Goal: Task Accomplishment & Management: Complete application form

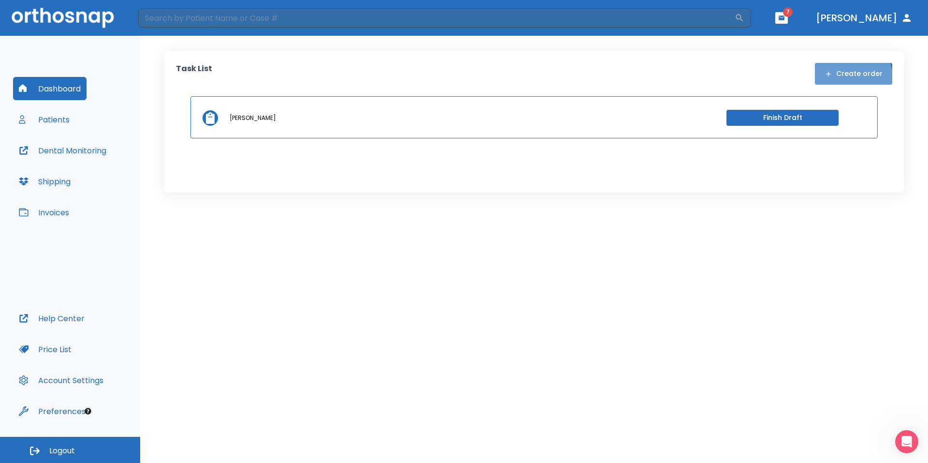
click at [855, 77] on button "Create order" at bounding box center [853, 74] width 77 height 22
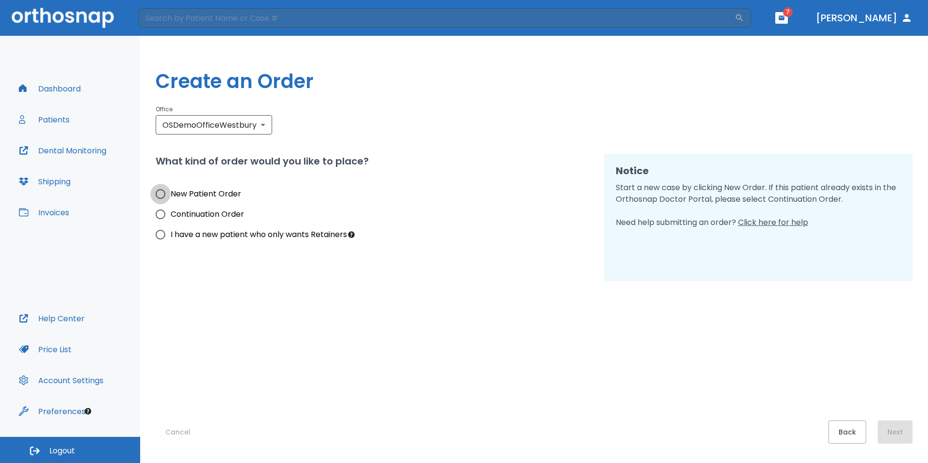
click at [165, 192] on input "New Patient Order" at bounding box center [160, 194] width 20 height 20
radio input "true"
click at [896, 432] on button "Next" at bounding box center [895, 431] width 35 height 23
click at [165, 198] on input "New Patient Order" at bounding box center [160, 194] width 20 height 20
radio input "true"
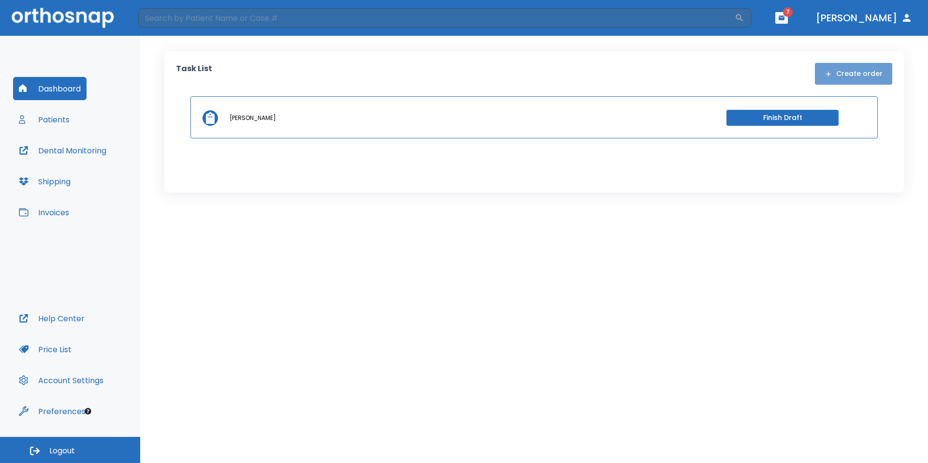
click at [874, 69] on button "Create order" at bounding box center [853, 74] width 77 height 22
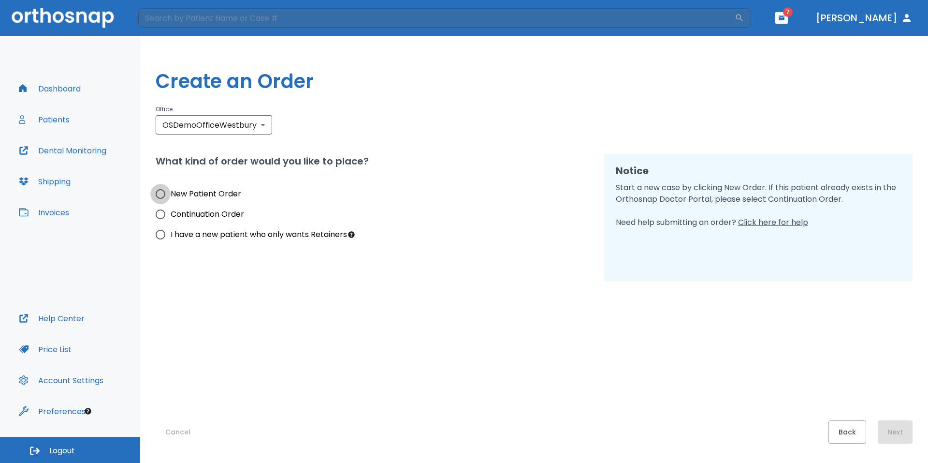
click at [158, 195] on input "New Patient Order" at bounding box center [160, 194] width 20 height 20
radio input "true"
click at [589, 70] on h1 "Create an Order" at bounding box center [534, 81] width 757 height 29
click at [903, 430] on button "Next" at bounding box center [895, 431] width 35 height 23
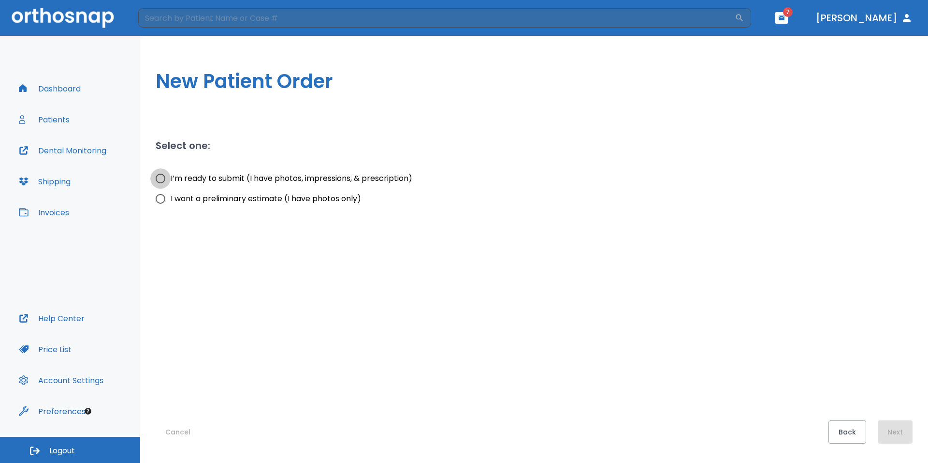
click at [165, 177] on input "I’m ready to submit (I have photos, impressions, & prescription)" at bounding box center [160, 178] width 20 height 20
radio input "true"
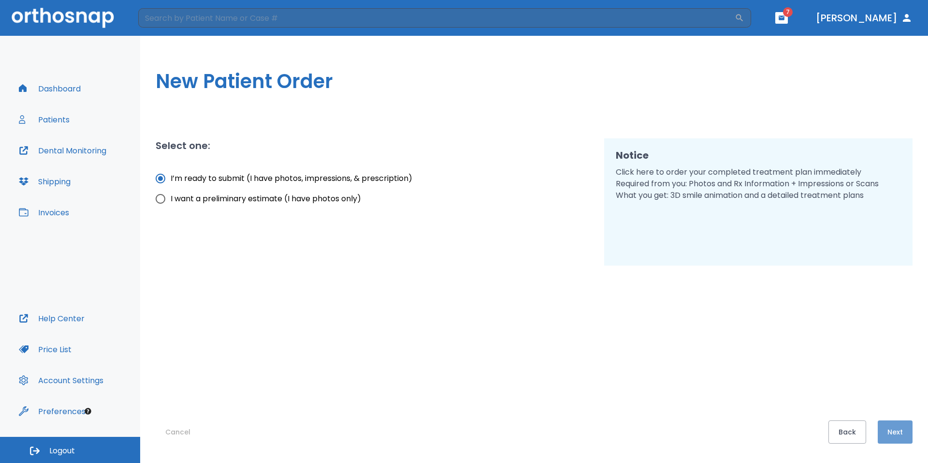
click at [901, 434] on button "Next" at bounding box center [895, 431] width 35 height 23
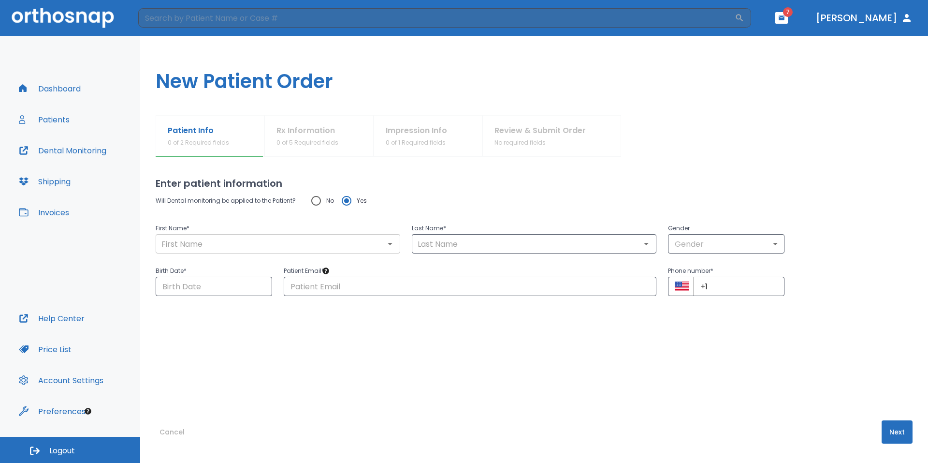
click at [325, 236] on div "​" at bounding box center [278, 243] width 245 height 19
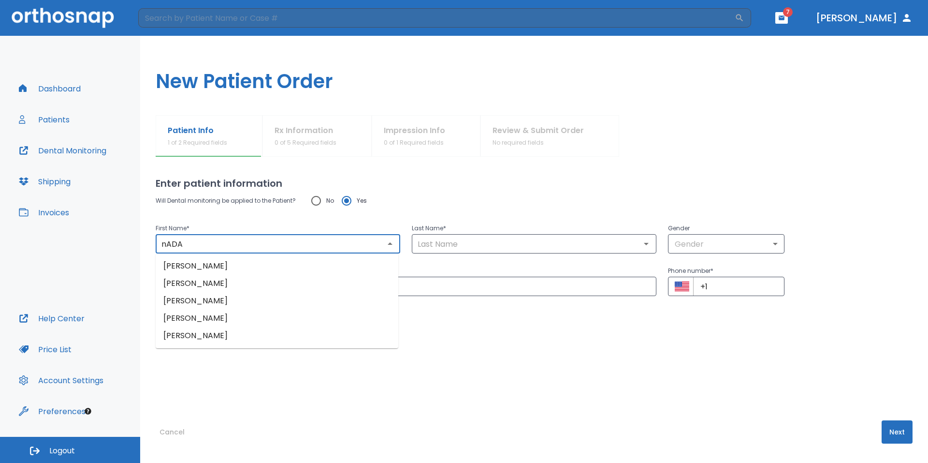
click at [320, 264] on li "[PERSON_NAME]" at bounding box center [277, 265] width 243 height 17
type input "Nada"
type input "Kassem"
type input "0"
type input "06/02/2025"
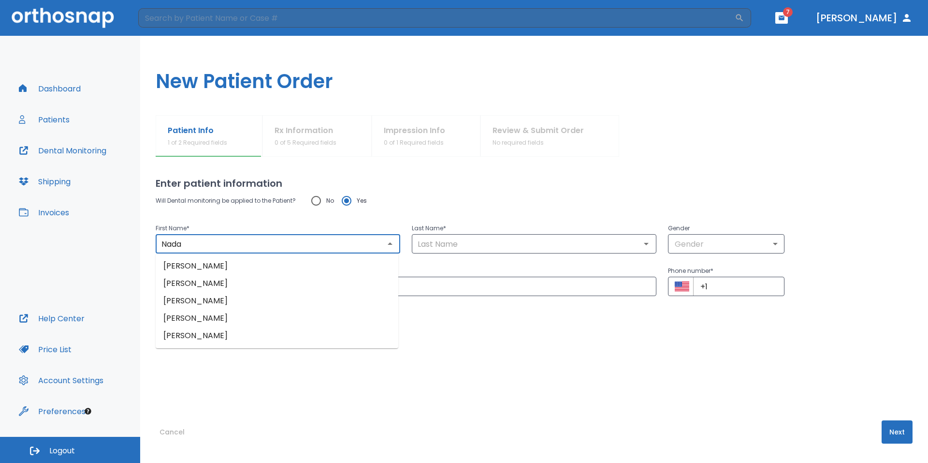
type input "[EMAIL_ADDRESS][DOMAIN_NAME]"
type input "[PHONE_NUMBER]"
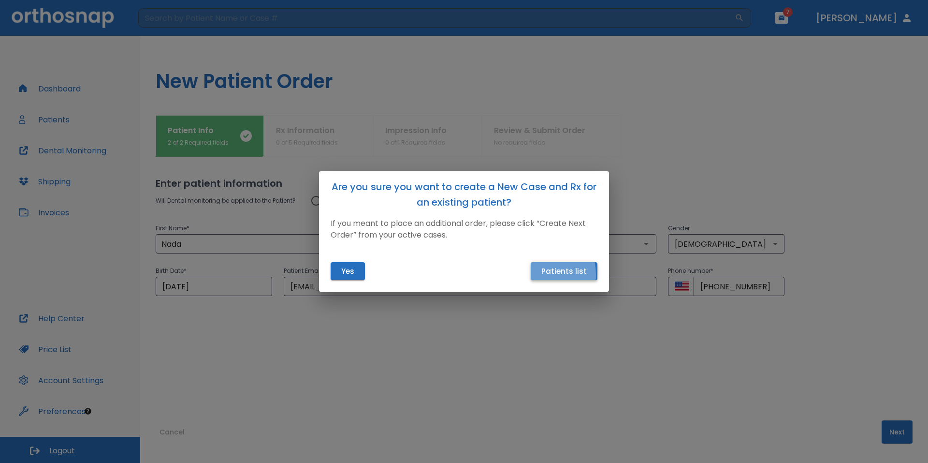
click at [538, 274] on button "Patients list" at bounding box center [564, 271] width 67 height 18
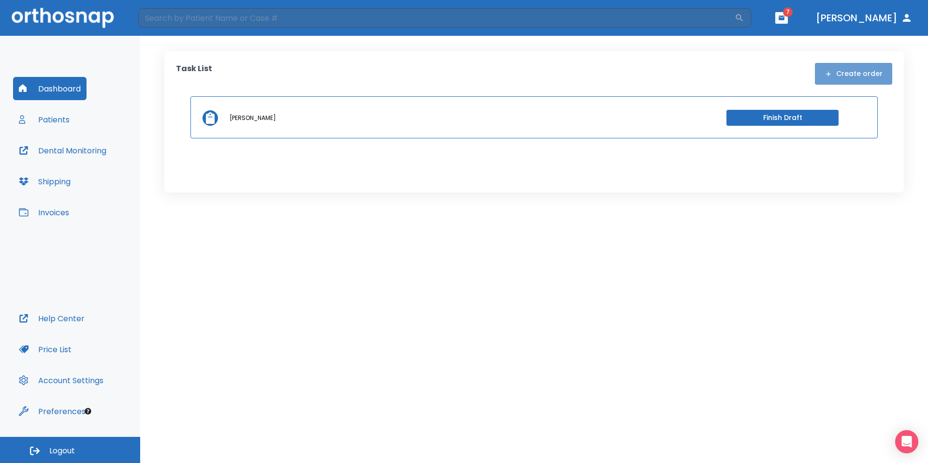
click at [881, 82] on button "Create order" at bounding box center [853, 74] width 77 height 22
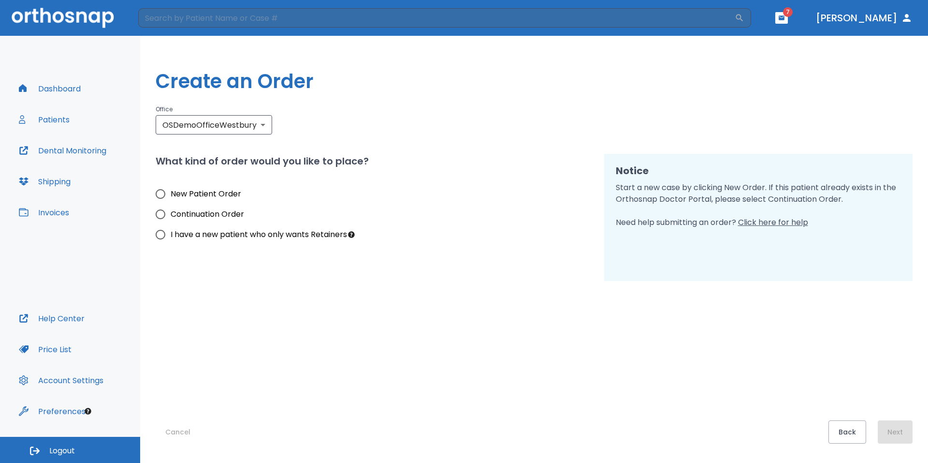
click at [175, 161] on h2 "What kind of order would you like to place?" at bounding box center [262, 161] width 213 height 15
click at [167, 195] on input "New Patient Order" at bounding box center [160, 194] width 20 height 20
radio input "true"
click at [896, 425] on button "Next" at bounding box center [895, 431] width 35 height 23
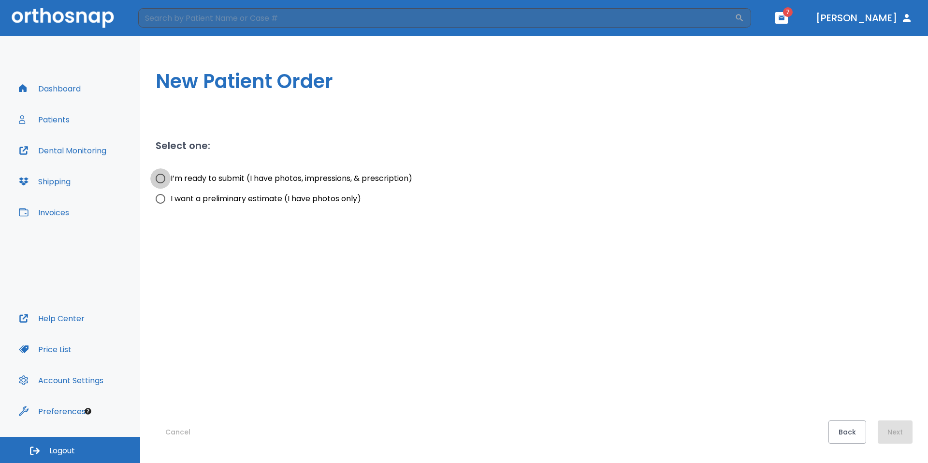
click at [166, 175] on input "I’m ready to submit (I have photos, impressions, & prescription)" at bounding box center [160, 178] width 20 height 20
radio input "true"
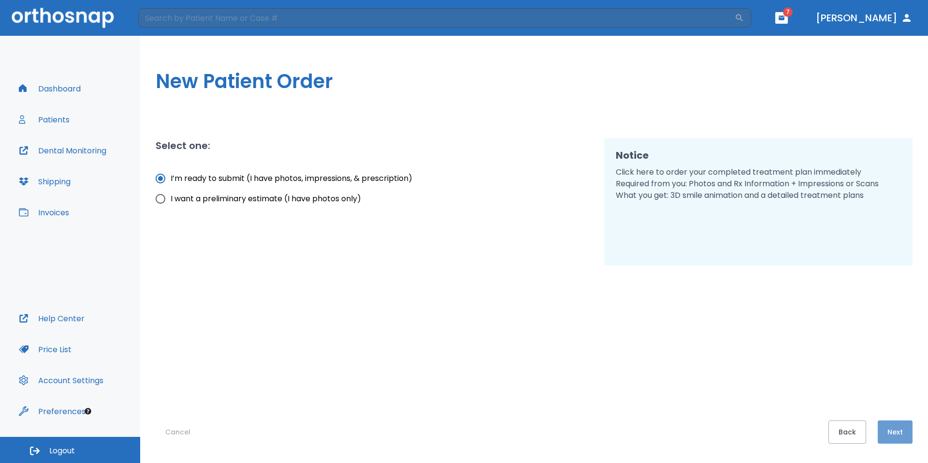
click at [906, 429] on button "Next" at bounding box center [895, 431] width 35 height 23
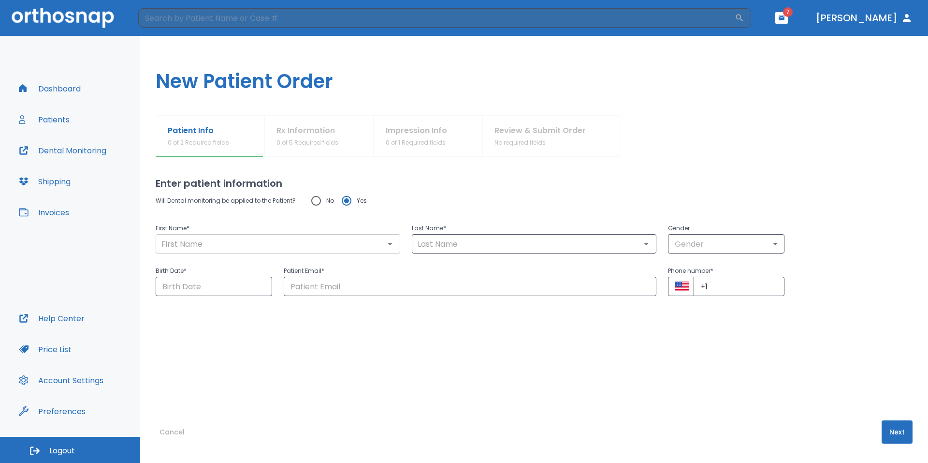
click at [297, 239] on input "text" at bounding box center [278, 244] width 239 height 14
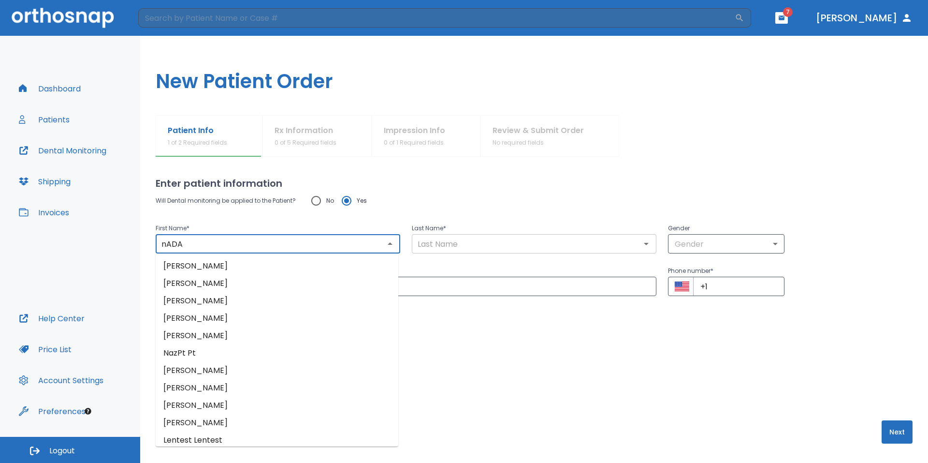
type input "nADA"
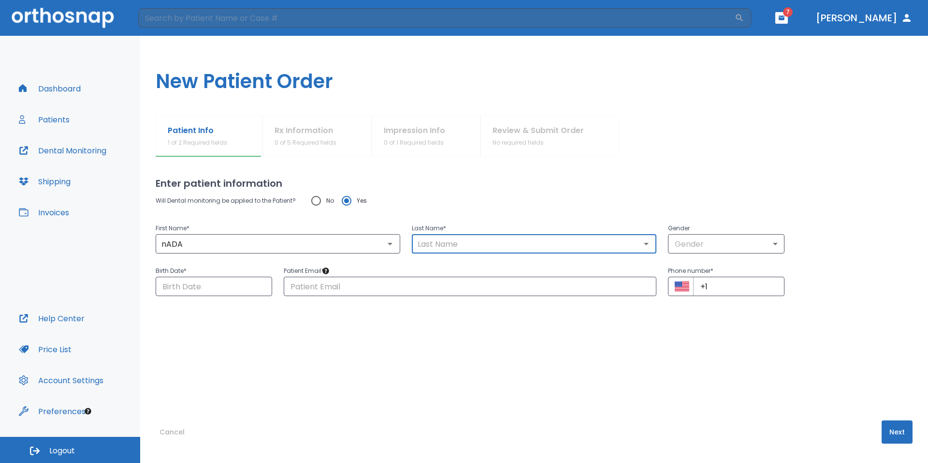
click at [442, 248] on input "text" at bounding box center [534, 244] width 239 height 14
drag, startPoint x: 442, startPoint y: 248, endPoint x: 485, endPoint y: 267, distance: 46.7
click at [485, 267] on div "Will Dental monitoring be applied to the Patient? No Yes First Name * nADA ​ La…" at bounding box center [534, 242] width 757 height 105
type input "Kassem"
type input "[EMAIL_ADDRESS][DOMAIN_NAME]"
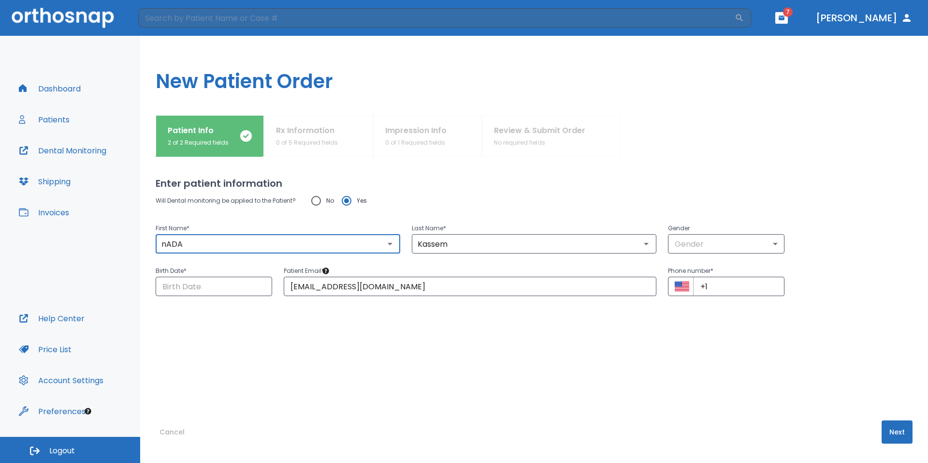
click at [245, 247] on input "nADA" at bounding box center [278, 244] width 239 height 14
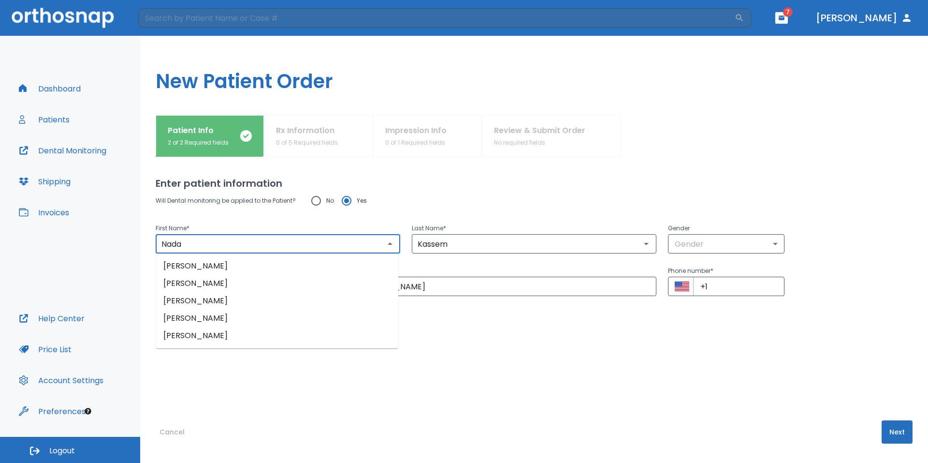
type input "Nada"
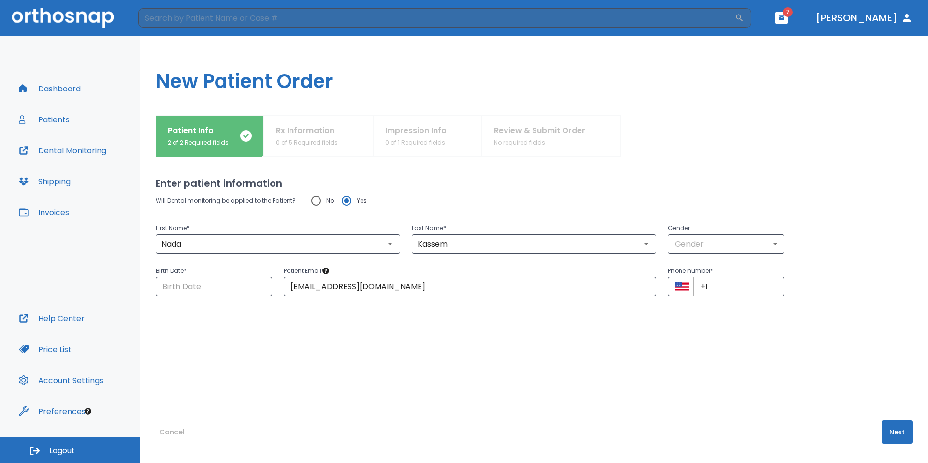
click at [469, 296] on div "Will Dental monitoring be applied to the Patient? No Yes First Name * [PERSON_N…" at bounding box center [534, 285] width 757 height 191
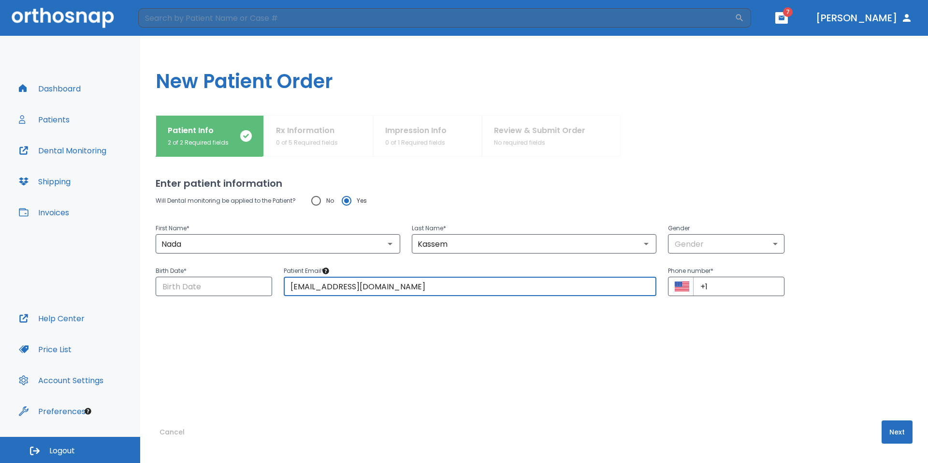
click at [468, 291] on input "[EMAIL_ADDRESS][DOMAIN_NAME]" at bounding box center [470, 286] width 373 height 19
drag, startPoint x: 468, startPoint y: 291, endPoint x: 296, endPoint y: 266, distance: 173.3
click at [296, 266] on div "Patient Email * [EMAIL_ADDRESS][DOMAIN_NAME] ​" at bounding box center [470, 280] width 373 height 31
type input "[EMAIL_ADDRESS][DOMAIN_NAME]"
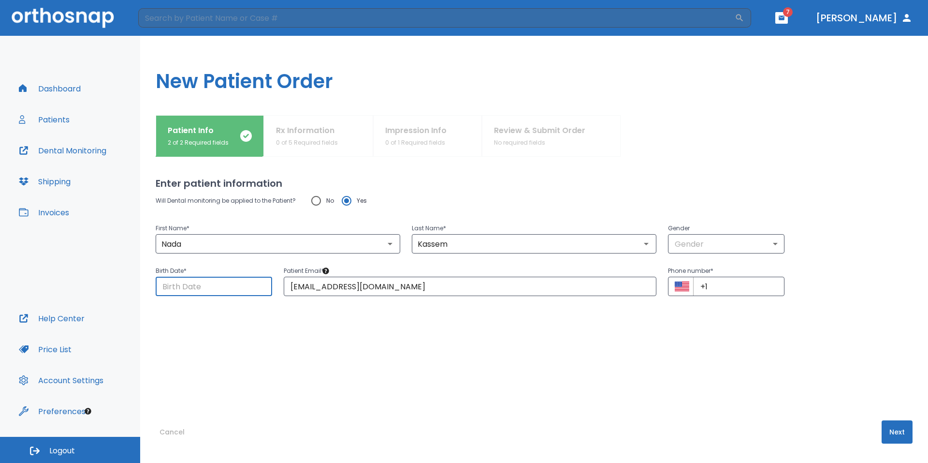
click at [222, 281] on input "Choose date" at bounding box center [214, 286] width 117 height 19
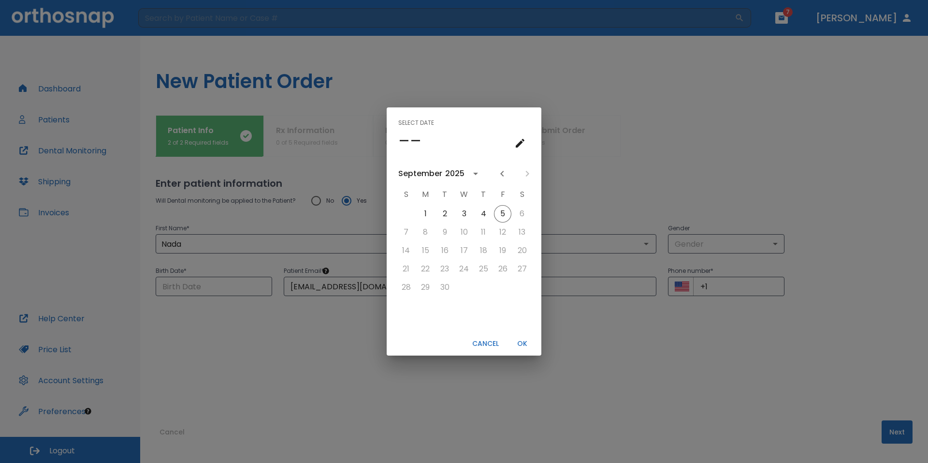
click at [434, 214] on div "1" at bounding box center [425, 213] width 19 height 17
click at [432, 213] on button "1" at bounding box center [425, 213] width 17 height 17
type input "[DATE]"
click at [522, 340] on button "OK" at bounding box center [522, 344] width 31 height 16
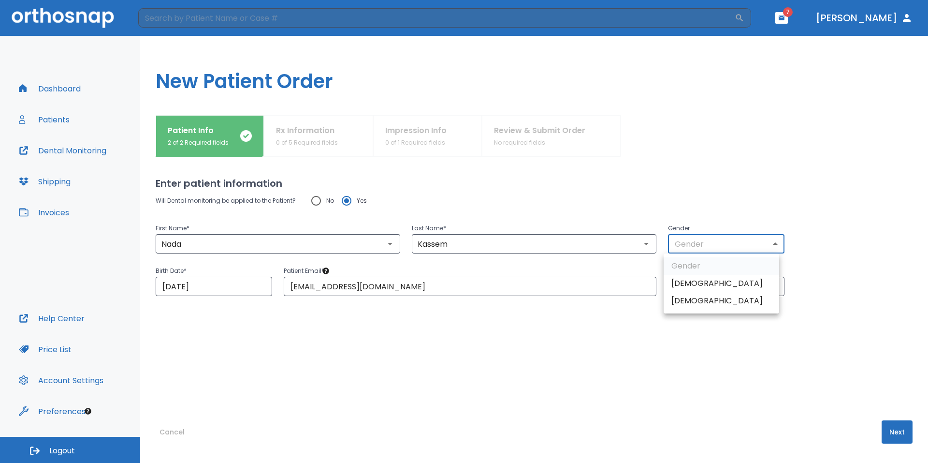
click at [746, 248] on body "​ 7 [PERSON_NAME] Dashboard Patients Dental Monitoring Shipping Invoices Help C…" at bounding box center [464, 231] width 928 height 463
click at [718, 296] on li "[DEMOGRAPHIC_DATA]" at bounding box center [722, 300] width 116 height 17
type input "0"
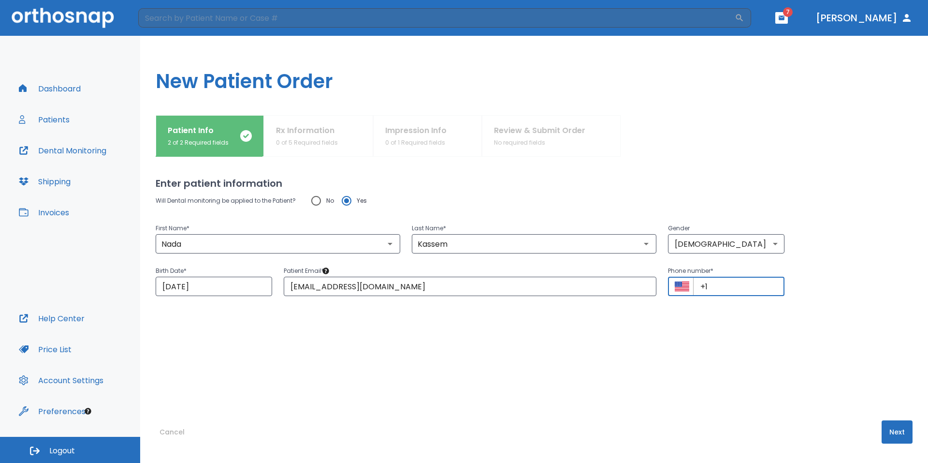
click at [712, 286] on input "+1" at bounding box center [738, 286] width 91 height 19
type input "[PHONE_NUMBER]"
click at [891, 435] on button "Next" at bounding box center [897, 431] width 31 height 23
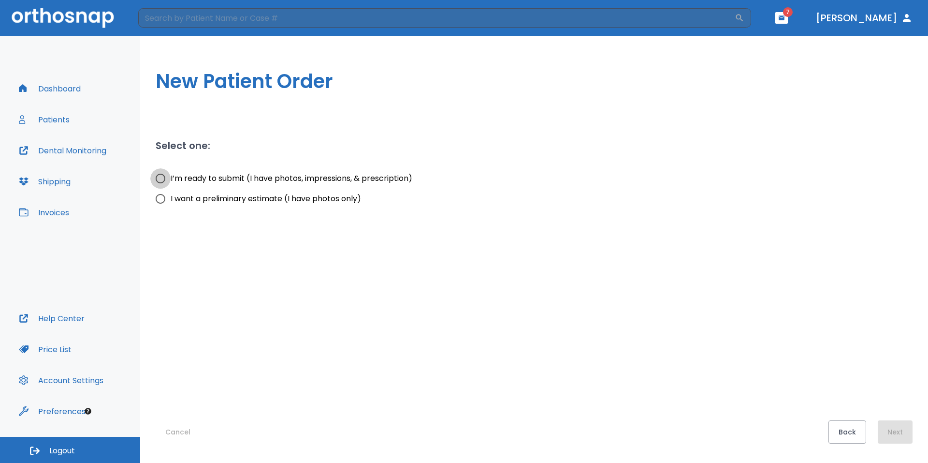
click at [162, 174] on input "I’m ready to submit (I have photos, impressions, & prescription)" at bounding box center [160, 178] width 20 height 20
radio input "true"
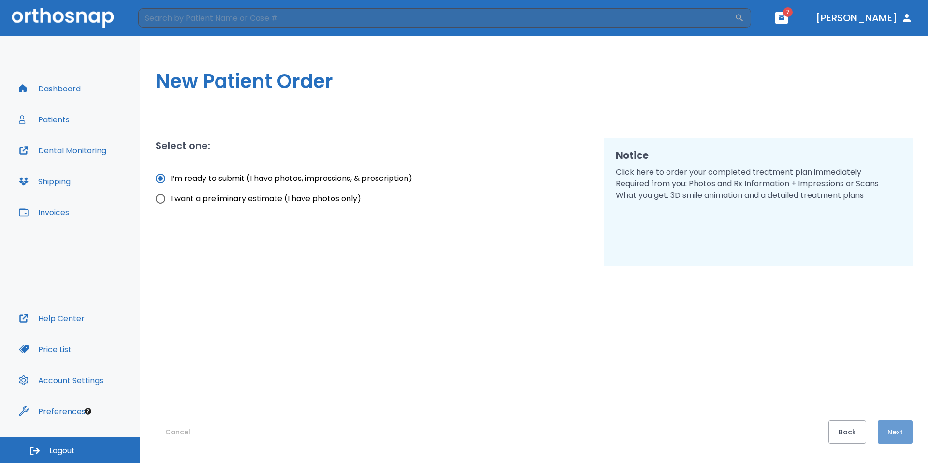
click at [887, 426] on button "Next" at bounding box center [895, 431] width 35 height 23
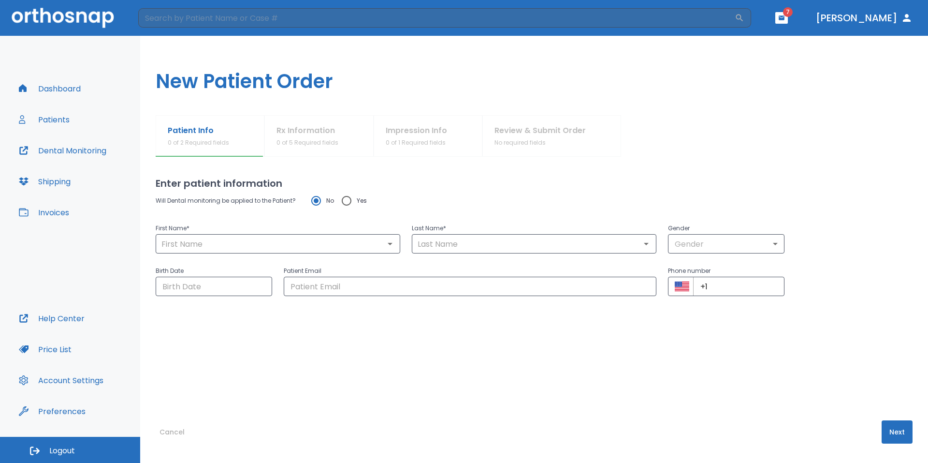
click at [316, 219] on div "First Name * ​" at bounding box center [272, 232] width 256 height 43
click at [317, 239] on input "text" at bounding box center [278, 244] width 239 height 14
click at [351, 197] on input "Yes" at bounding box center [347, 200] width 20 height 20
radio input "true"
click at [338, 237] on input "text" at bounding box center [278, 244] width 239 height 14
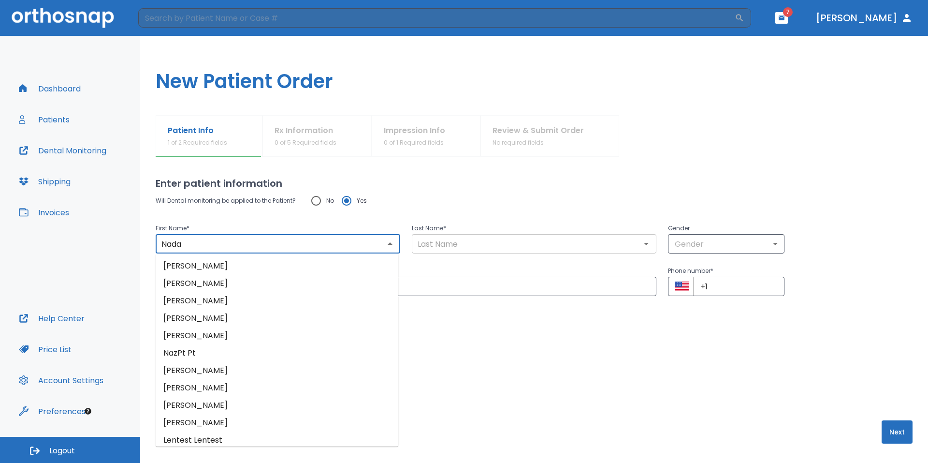
type input "Nada"
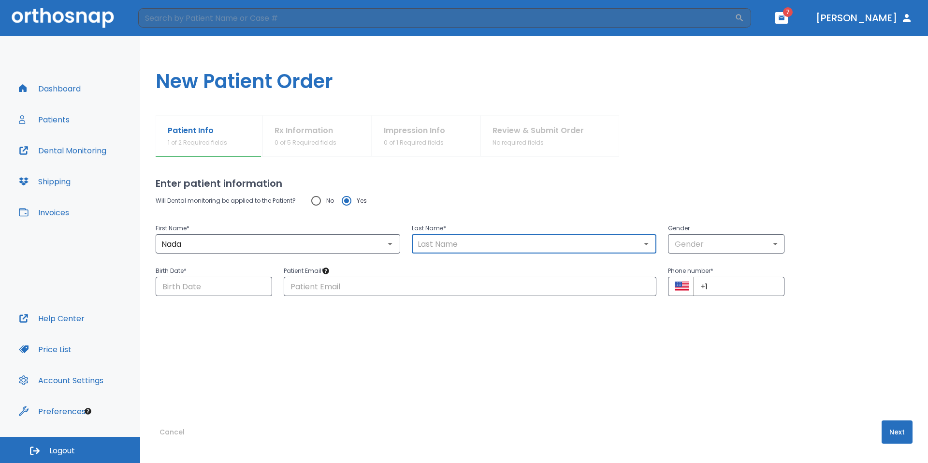
click at [499, 244] on input "text" at bounding box center [534, 244] width 239 height 14
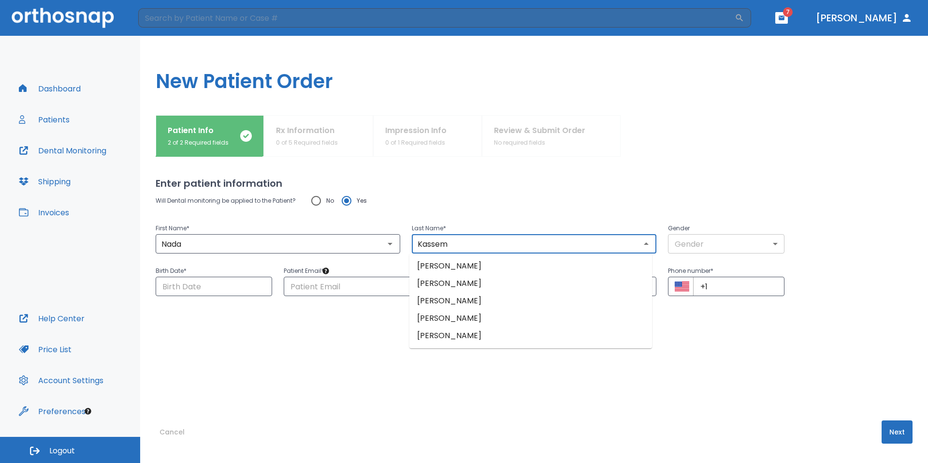
type input "Kassem"
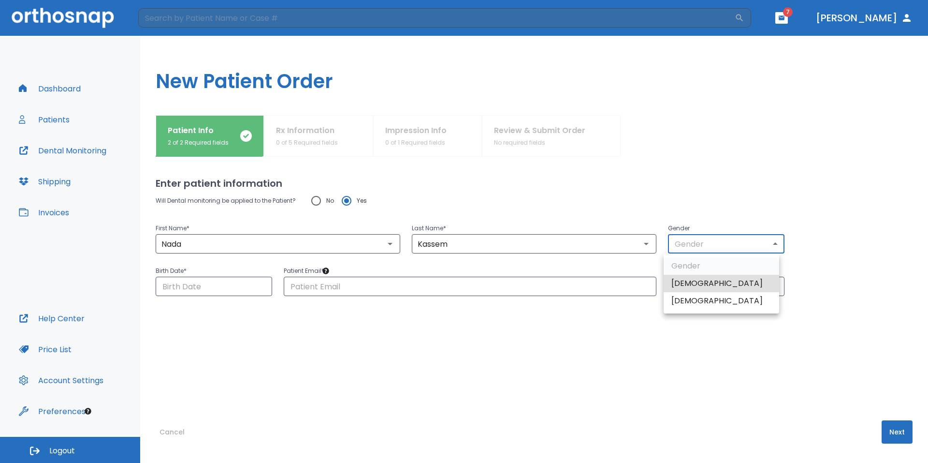
click at [703, 237] on body "​ 7 [PERSON_NAME] Dashboard Patients Dental Monitoring Shipping Invoices Help C…" at bounding box center [464, 231] width 928 height 463
click at [705, 298] on li "[DEMOGRAPHIC_DATA]" at bounding box center [722, 300] width 116 height 17
type input "0"
click at [530, 291] on input "text" at bounding box center [470, 286] width 373 height 19
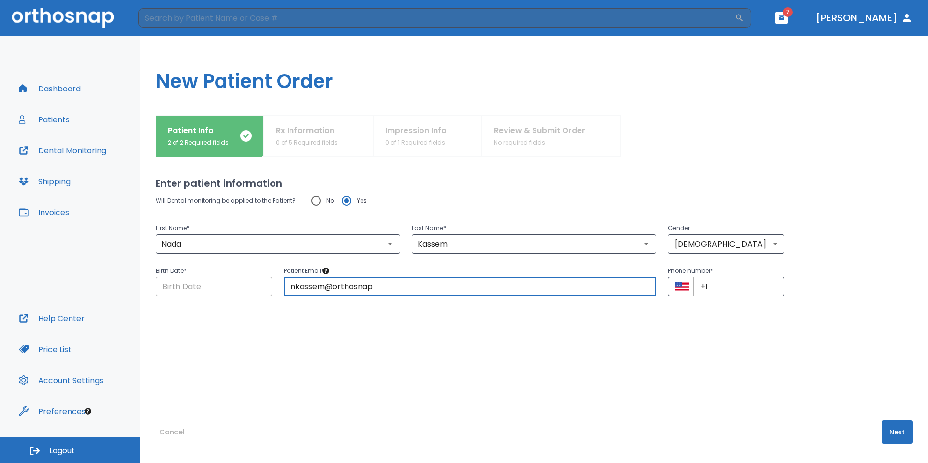
type input "nkassem@orthosnap"
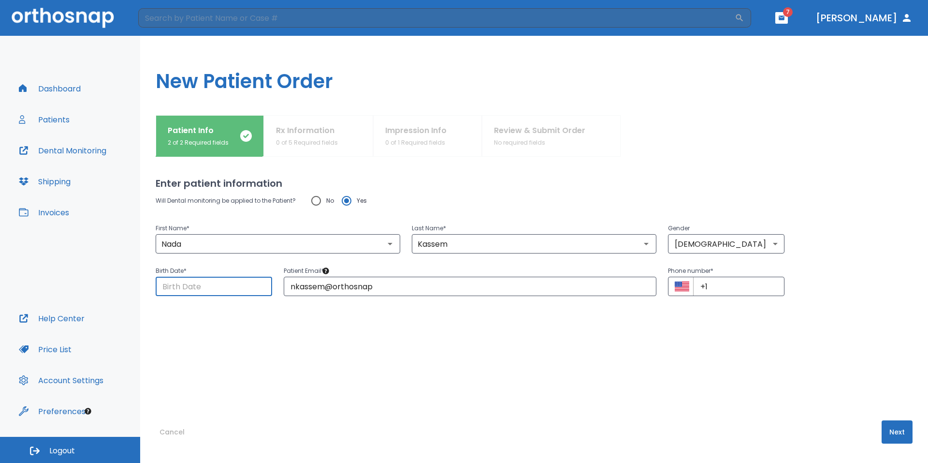
click at [235, 285] on input "Choose date" at bounding box center [214, 286] width 117 height 19
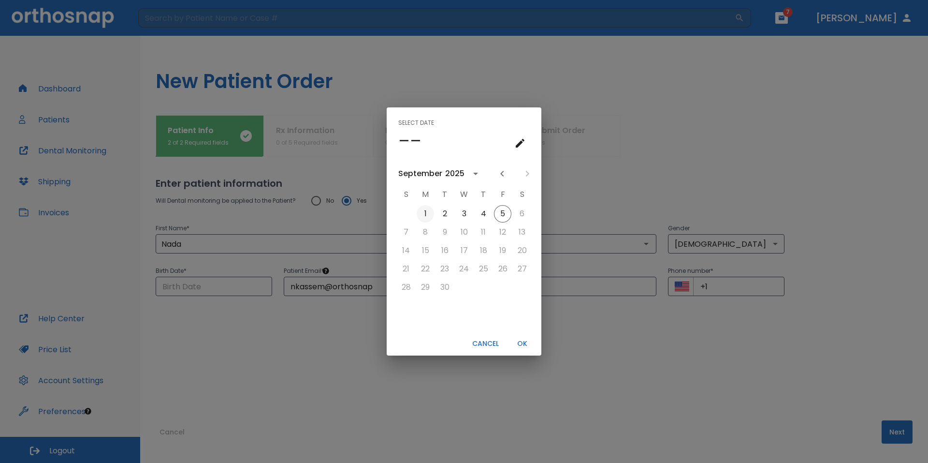
click at [428, 212] on button "1" at bounding box center [425, 213] width 17 height 17
type input "[DATE]"
click at [529, 343] on button "OK" at bounding box center [522, 344] width 31 height 16
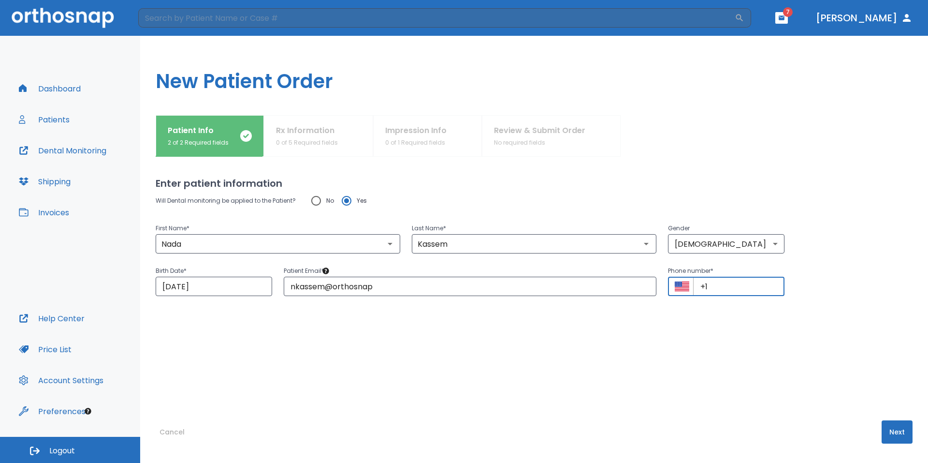
click at [746, 288] on input "+1" at bounding box center [738, 286] width 91 height 19
type input "[PHONE_NUMBER]"
click at [887, 433] on button "Next" at bounding box center [897, 431] width 31 height 23
click at [498, 290] on input "nkassem@orthosnap" at bounding box center [470, 286] width 373 height 19
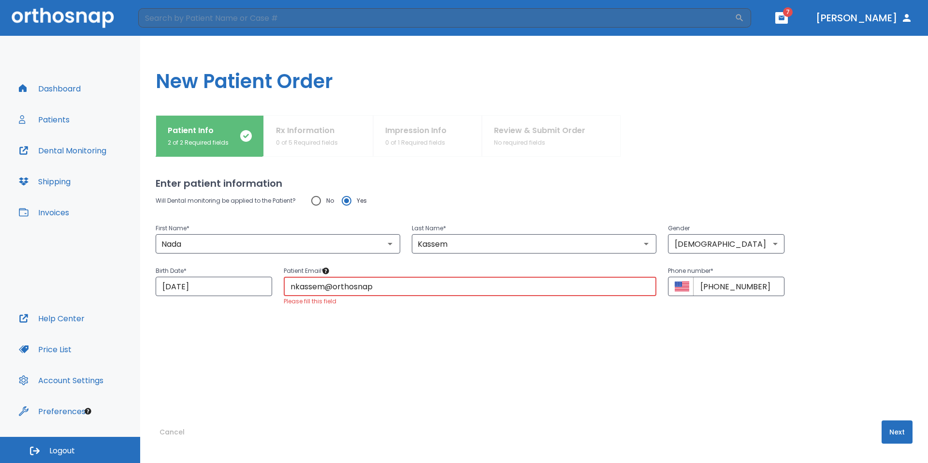
type input "[EMAIL_ADDRESS][DOMAIN_NAME]"
click at [890, 434] on button "Next" at bounding box center [897, 431] width 31 height 23
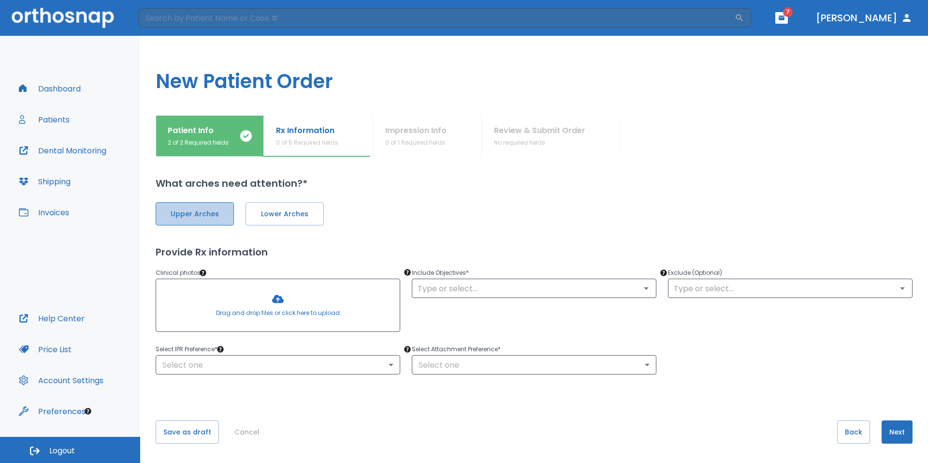
click at [204, 215] on span "Upper Arches" at bounding box center [195, 214] width 58 height 10
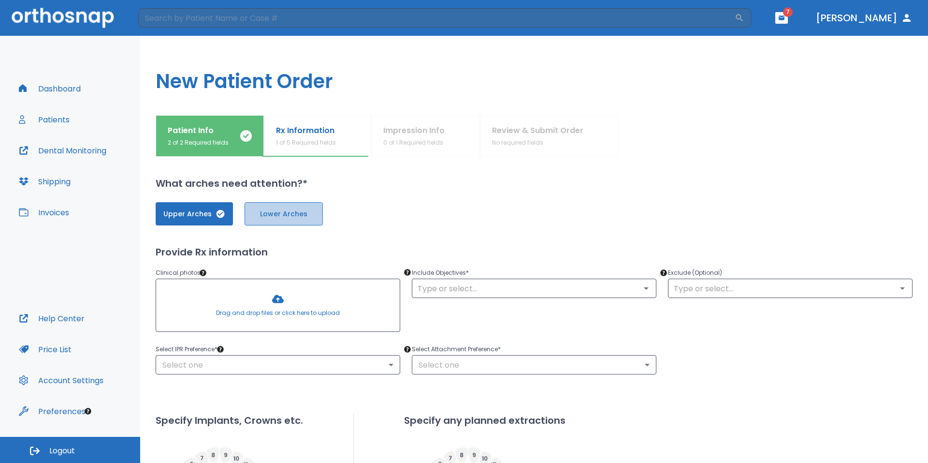
click at [293, 207] on button "Lower Arches" at bounding box center [284, 213] width 78 height 23
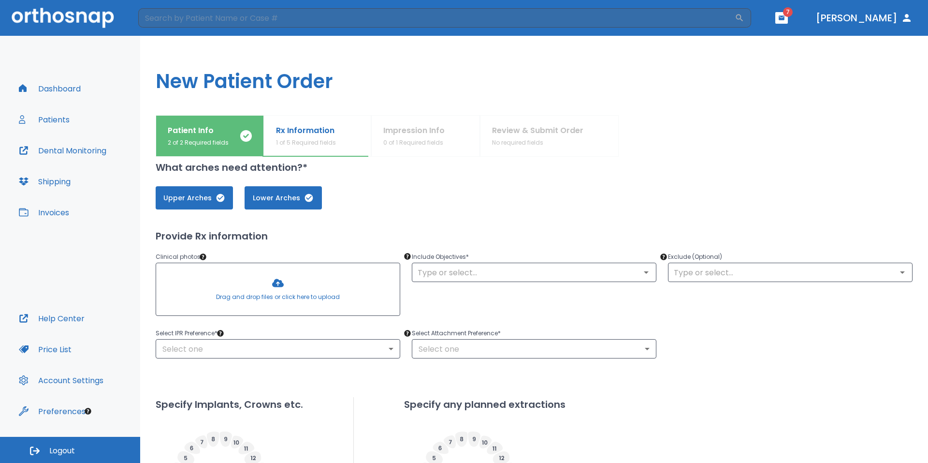
scroll to position [15, 0]
click at [282, 294] on div at bounding box center [278, 290] width 244 height 52
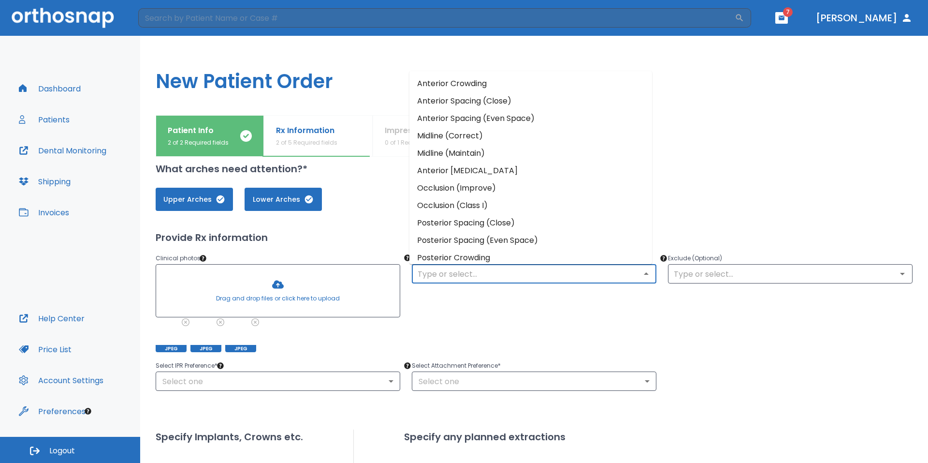
click at [504, 269] on input "text" at bounding box center [534, 274] width 239 height 14
click at [479, 104] on li "Anterior Spacing (Close)" at bounding box center [531, 100] width 243 height 17
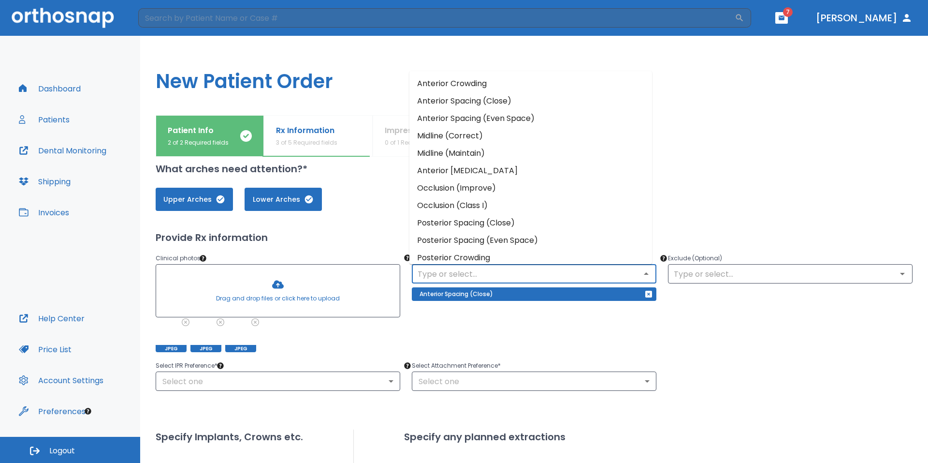
click at [555, 268] on input "text" at bounding box center [534, 274] width 239 height 14
click at [486, 154] on li "Midline (Maintain)" at bounding box center [531, 153] width 243 height 17
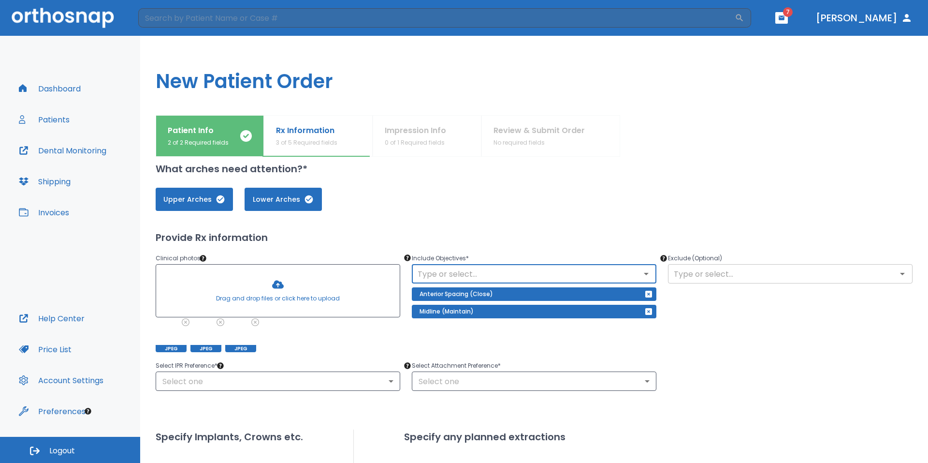
click at [715, 266] on div "​" at bounding box center [790, 273] width 245 height 19
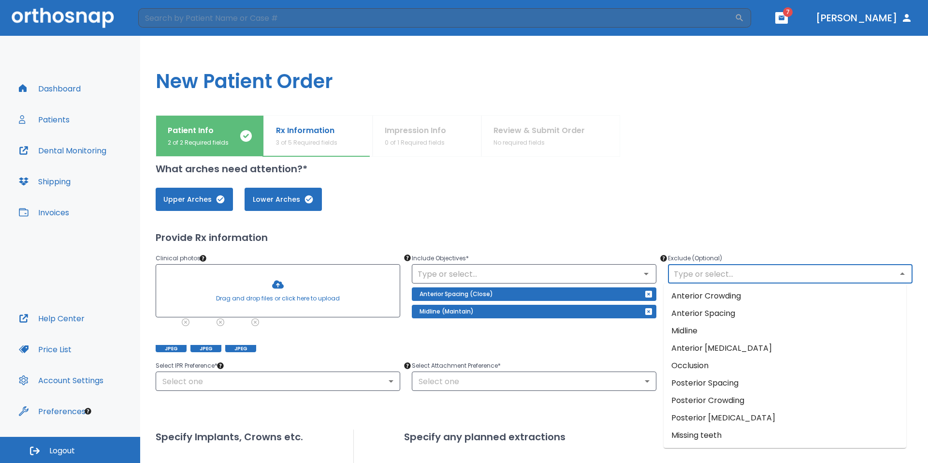
click at [716, 272] on input "text" at bounding box center [790, 274] width 239 height 14
click at [710, 358] on li "Occlusion" at bounding box center [785, 365] width 243 height 17
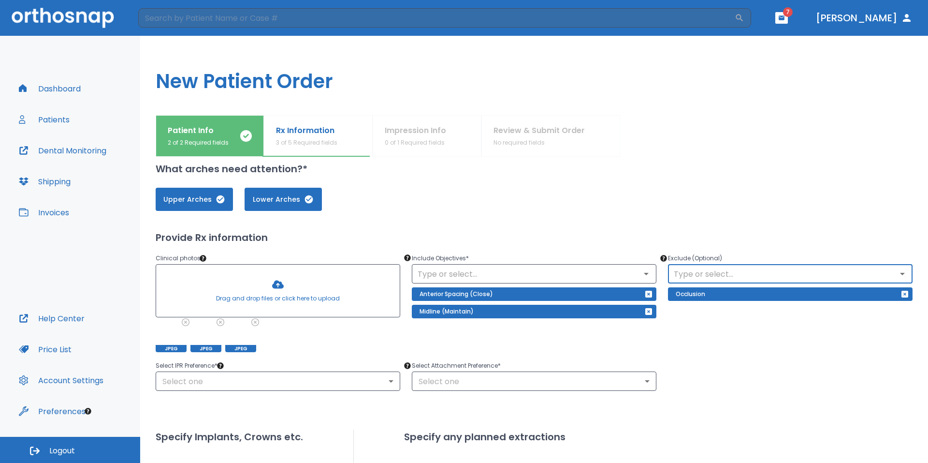
scroll to position [126, 0]
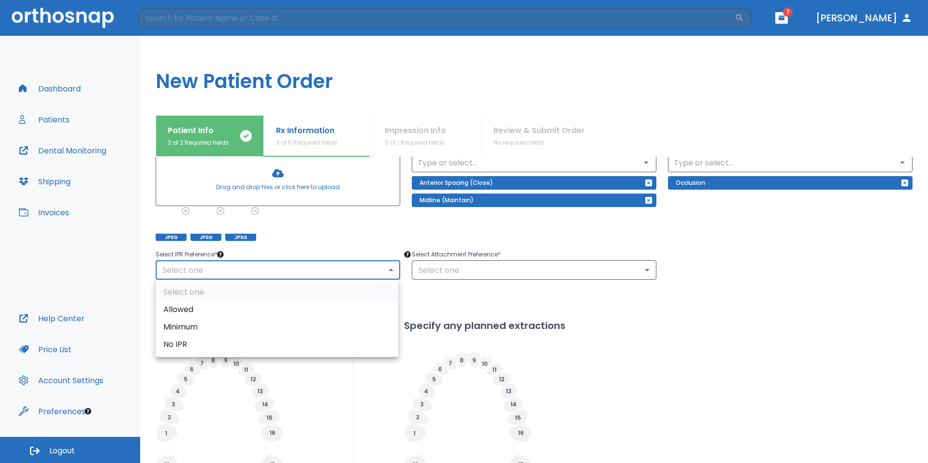
click at [348, 275] on body "​ 7 [PERSON_NAME] Dashboard Patients Dental Monitoring Shipping Invoices Help C…" at bounding box center [464, 231] width 928 height 463
click at [286, 308] on li "Allowed" at bounding box center [277, 309] width 243 height 17
type input "1"
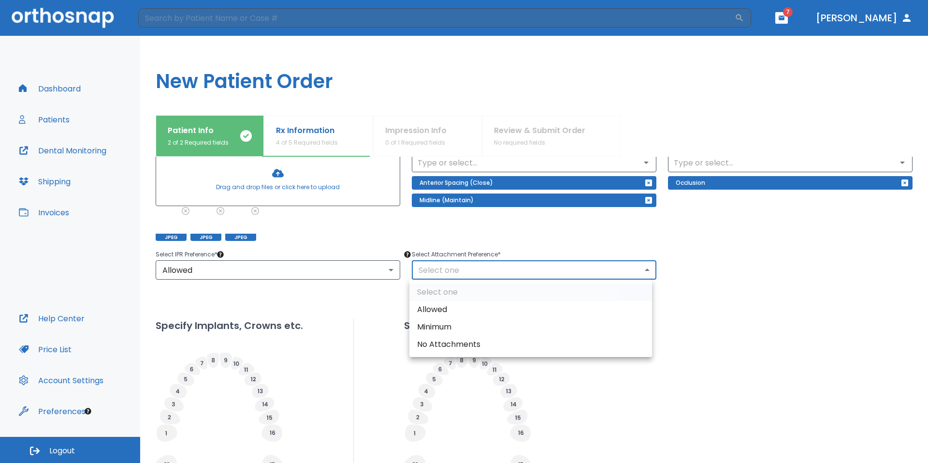
click at [450, 268] on body "​ 7 [PERSON_NAME] Dashboard Patients Dental Monitoring Shipping Invoices Help C…" at bounding box center [464, 231] width 928 height 463
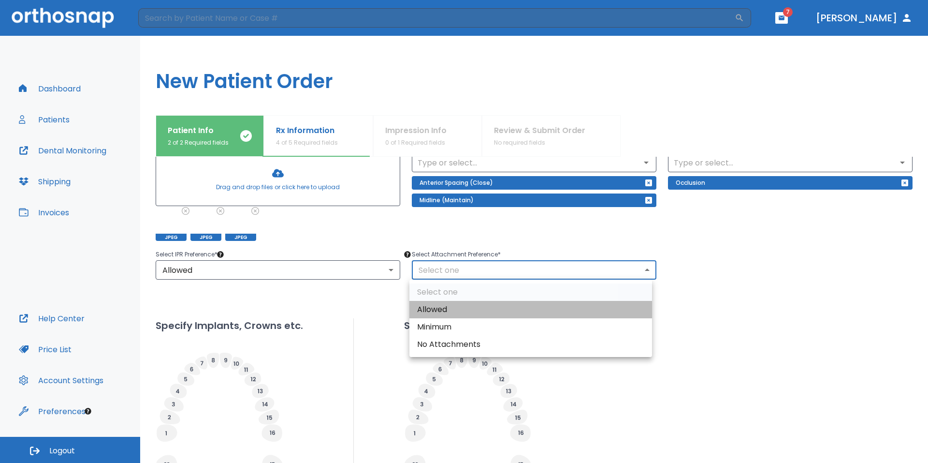
click at [445, 307] on li "Allowed" at bounding box center [531, 309] width 243 height 17
type input "1"
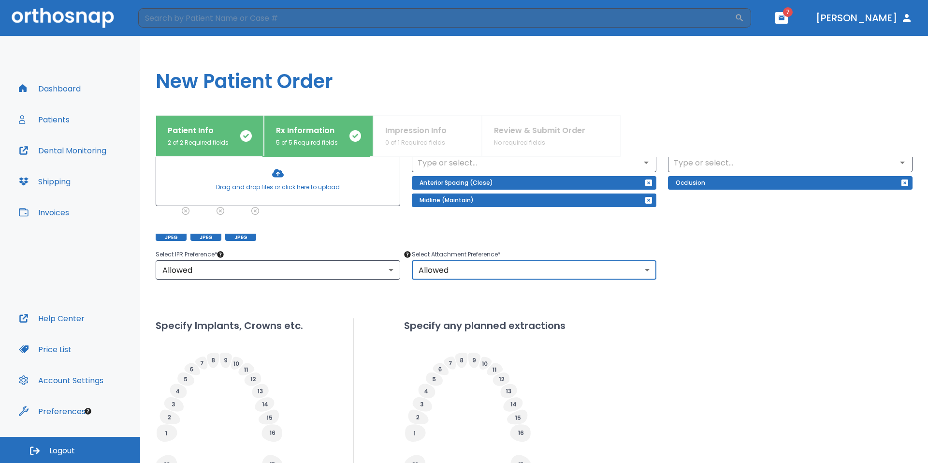
scroll to position [0, 0]
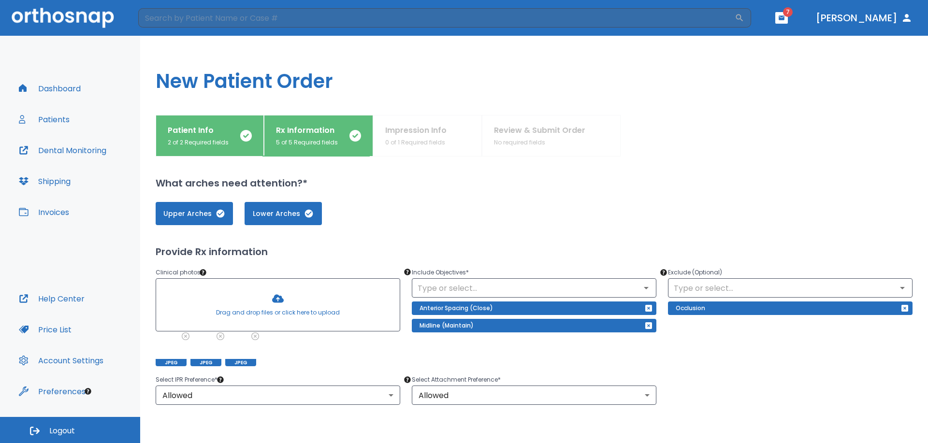
click at [664, 59] on h1 "New Patient Order" at bounding box center [534, 75] width 788 height 79
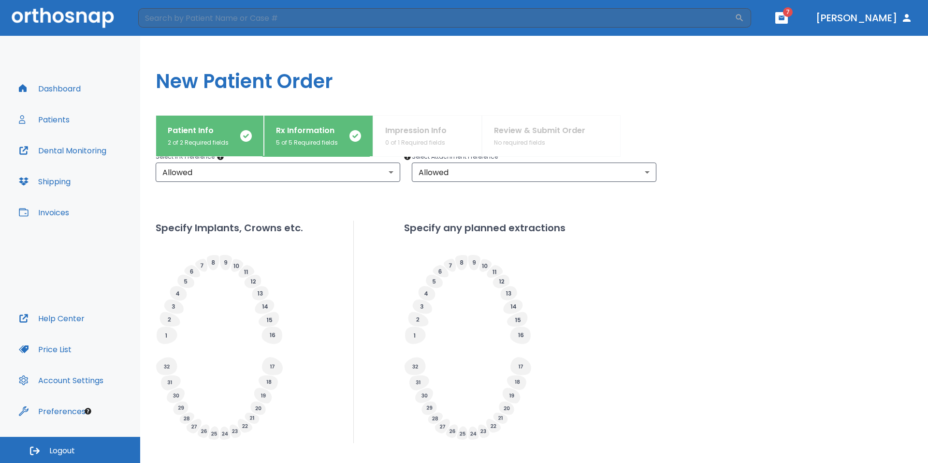
scroll to position [258, 0]
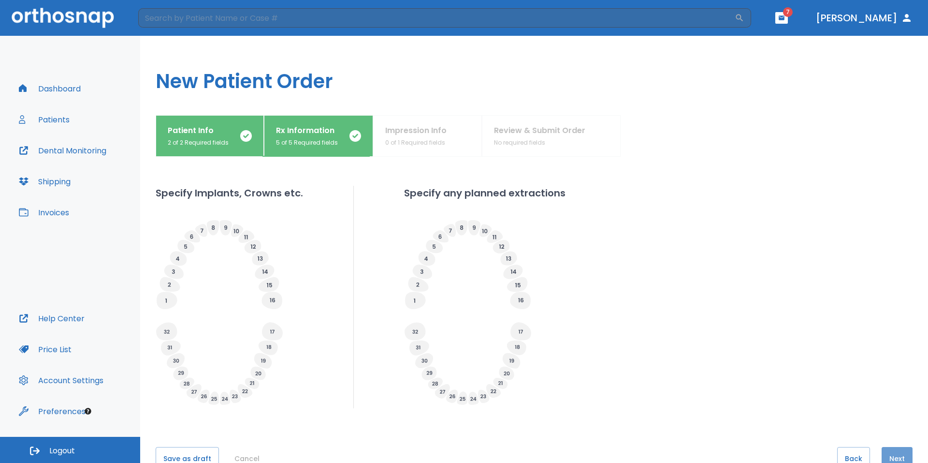
click at [889, 456] on button "Next" at bounding box center [897, 458] width 31 height 23
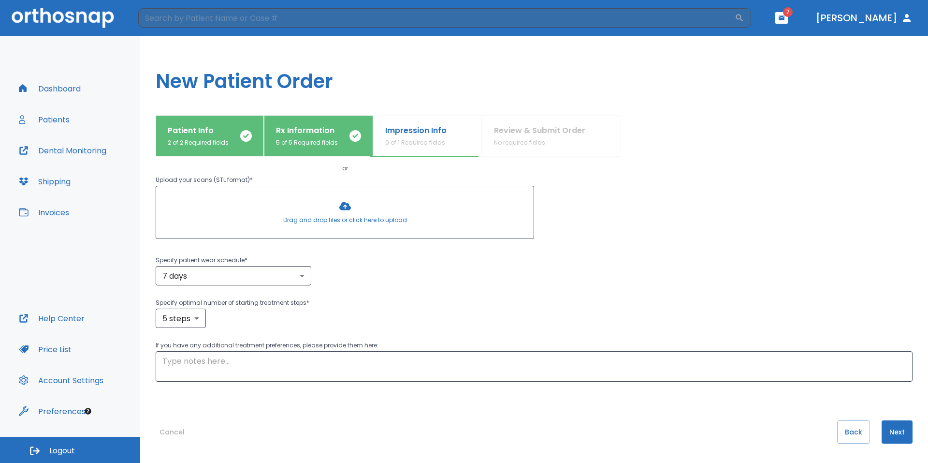
scroll to position [0, 0]
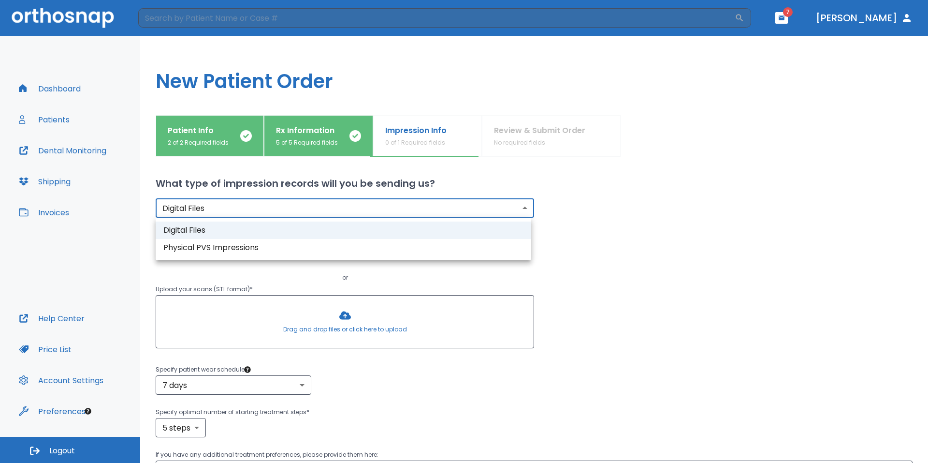
click at [502, 211] on body "​ 7 [PERSON_NAME] Dashboard Patients Dental Monitoring Shipping Invoices Help C…" at bounding box center [464, 231] width 928 height 463
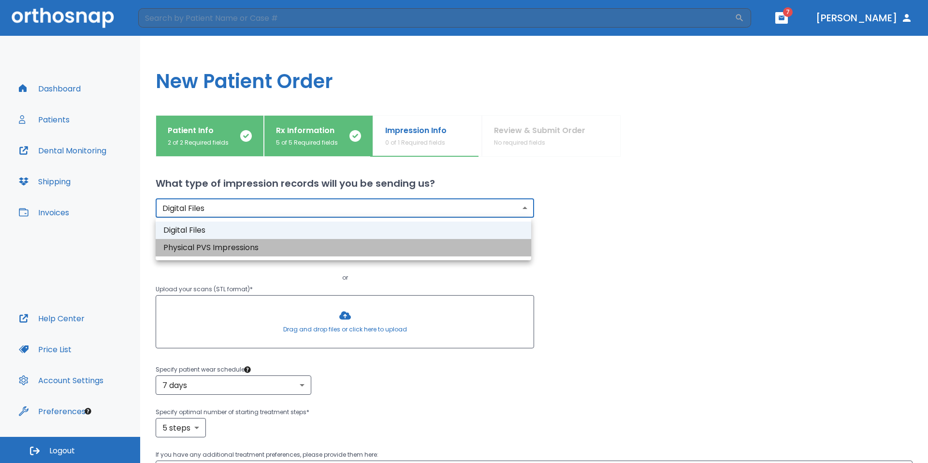
click at [465, 250] on li "Physical PVS Impressions" at bounding box center [344, 247] width 376 height 17
type input "physical"
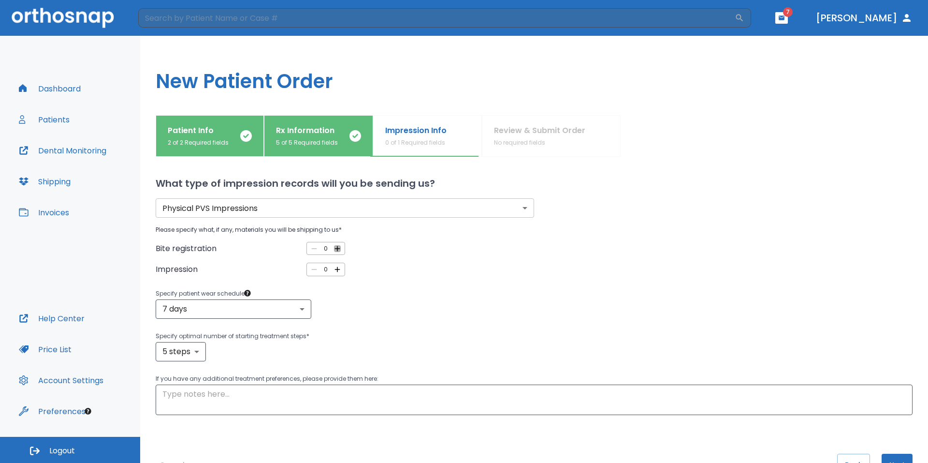
click at [335, 249] on icon "button" at bounding box center [337, 248] width 5 height 5
type input "1"
click at [337, 270] on icon "button" at bounding box center [337, 269] width 9 height 9
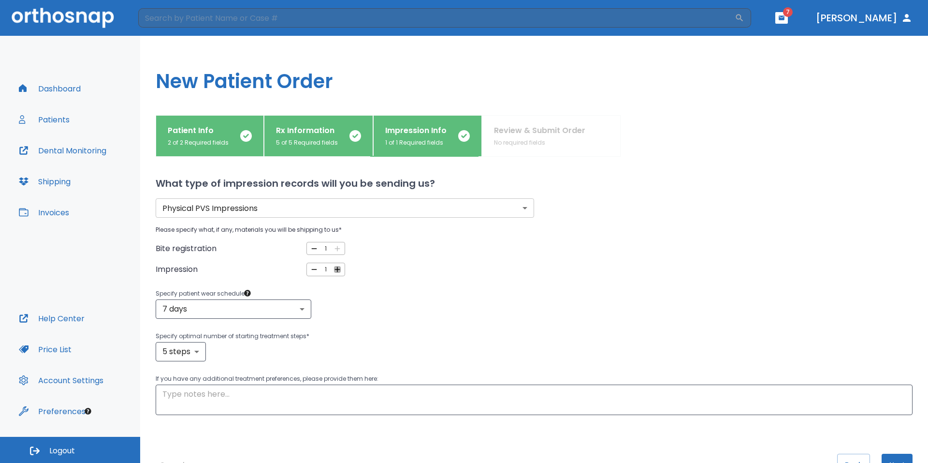
click at [337, 270] on icon "button" at bounding box center [337, 269] width 9 height 9
type input "2"
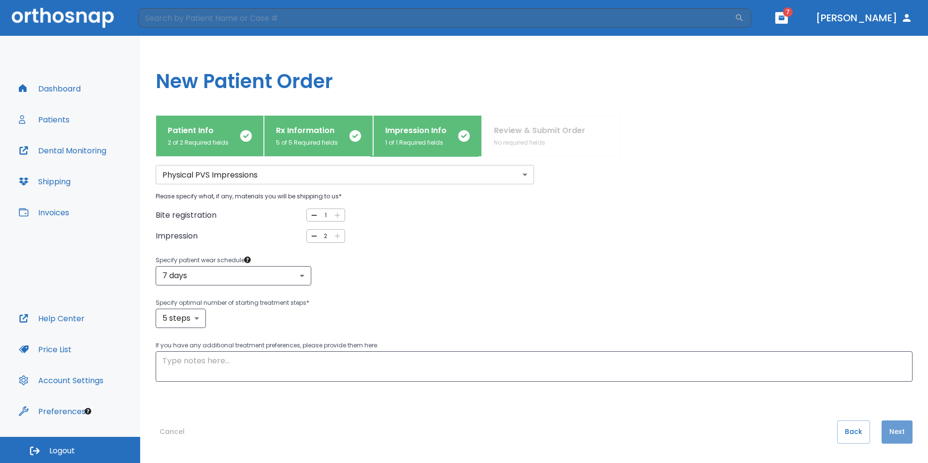
click at [893, 424] on button "Next" at bounding box center [897, 431] width 31 height 23
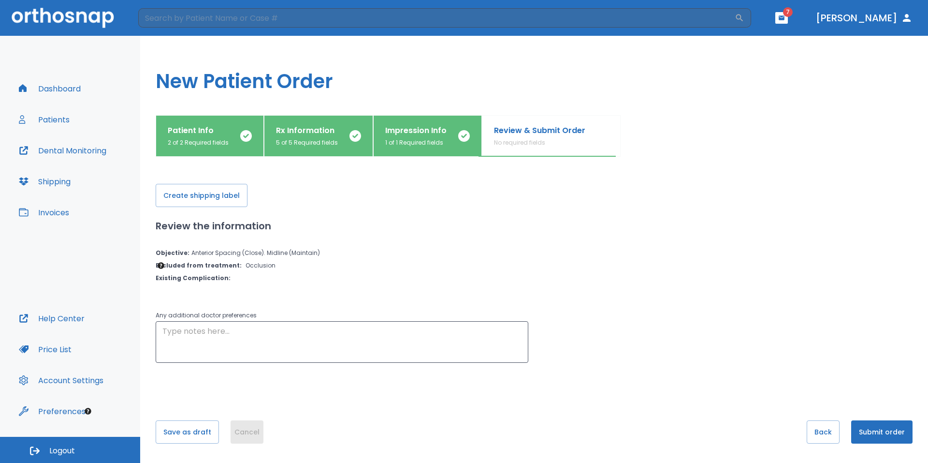
click at [239, 434] on button "Cancel" at bounding box center [247, 431] width 33 height 23
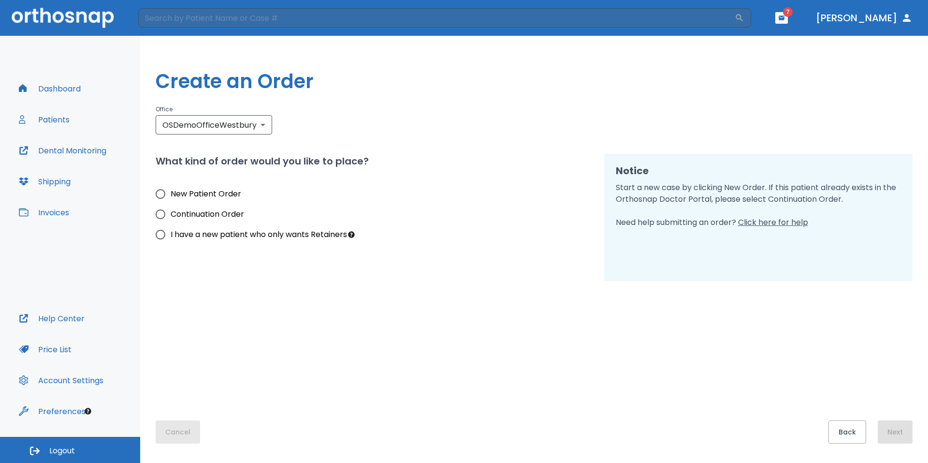
click at [177, 435] on button "Cancel" at bounding box center [178, 431] width 44 height 23
click at [188, 427] on button "Cancel" at bounding box center [178, 431] width 44 height 23
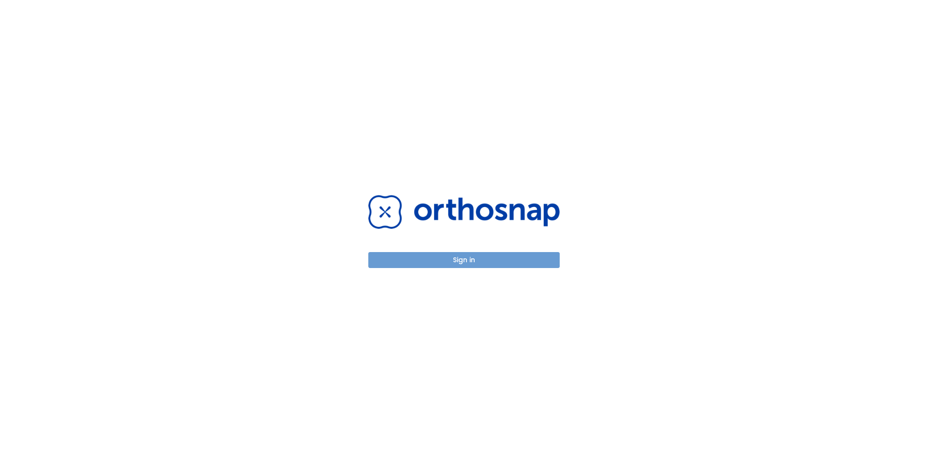
click at [482, 258] on button "Sign in" at bounding box center [463, 260] width 191 height 16
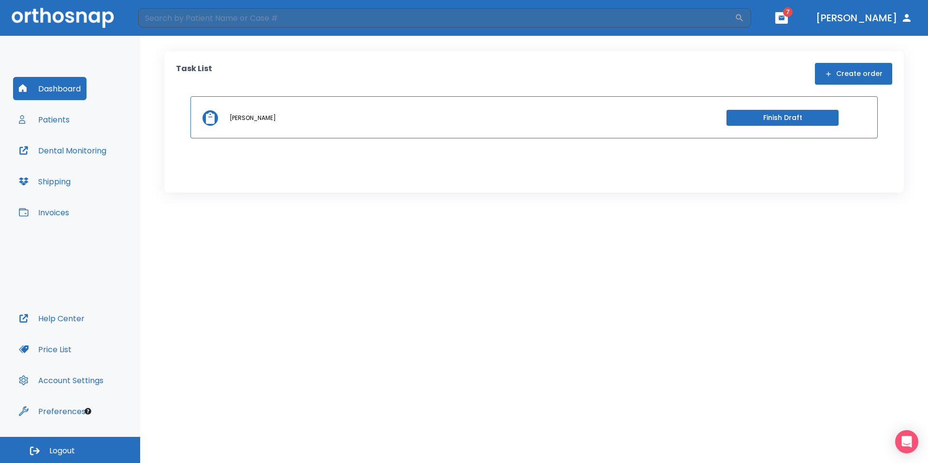
click at [848, 85] on div "Task List Create order Alex Molayem Finish Draft" at bounding box center [534, 100] width 717 height 75
click at [859, 73] on button "Create order" at bounding box center [853, 74] width 77 height 22
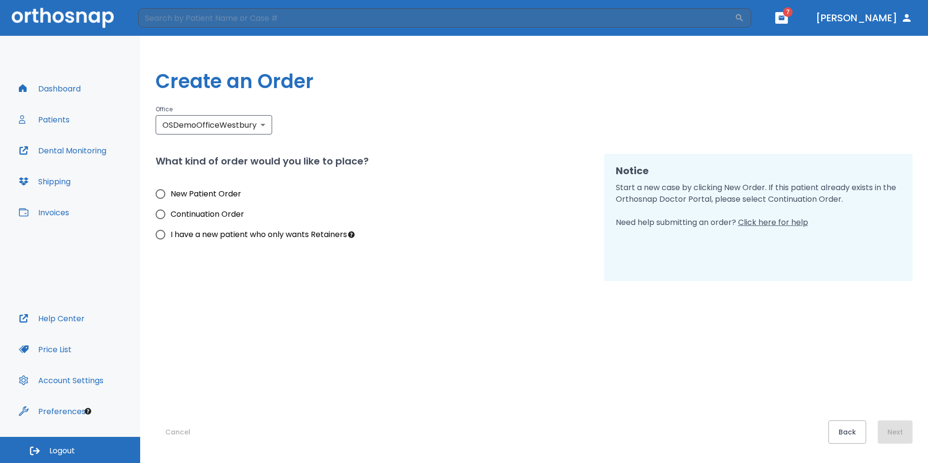
click at [173, 196] on span "New Patient Order" at bounding box center [206, 194] width 71 height 12
click at [171, 196] on input "New Patient Order" at bounding box center [160, 194] width 20 height 20
radio input "true"
click at [894, 438] on button "Next" at bounding box center [895, 431] width 35 height 23
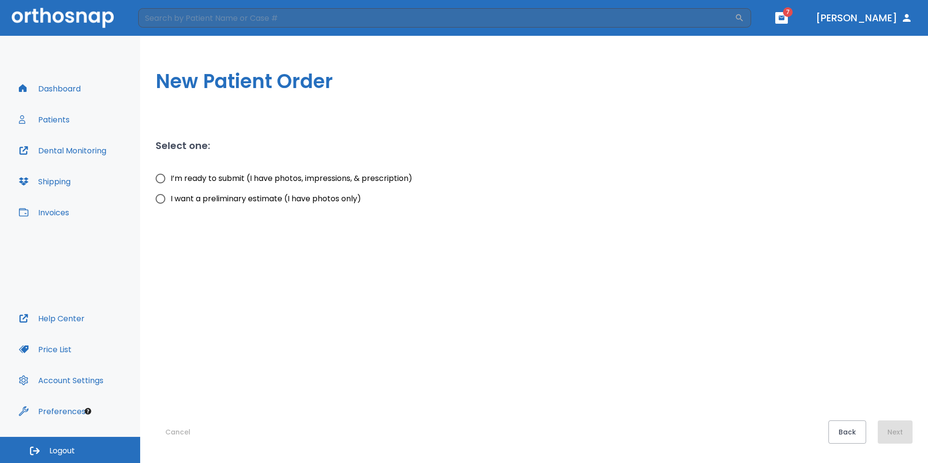
click at [321, 180] on span "I’m ready to submit (I have photos, impressions, & prescription)" at bounding box center [292, 179] width 242 height 12
click at [171, 180] on input "I’m ready to submit (I have photos, impressions, & prescription)" at bounding box center [160, 178] width 20 height 20
radio input "true"
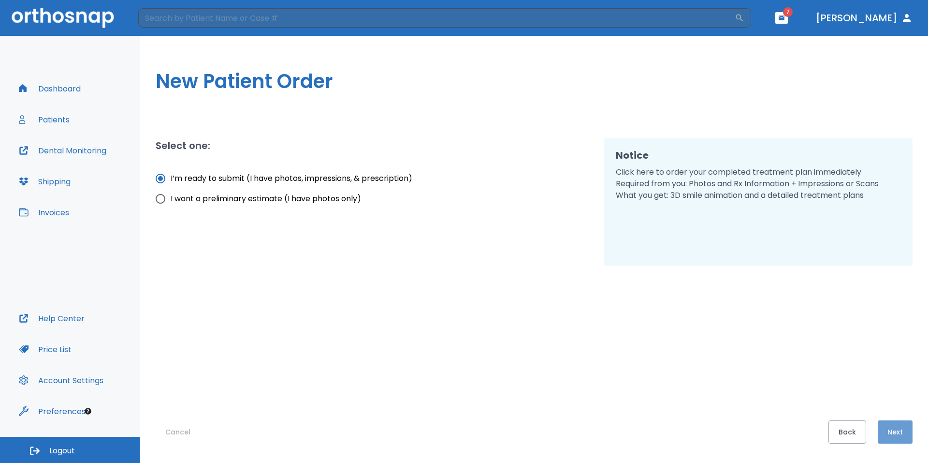
click at [893, 429] on button "Next" at bounding box center [895, 431] width 35 height 23
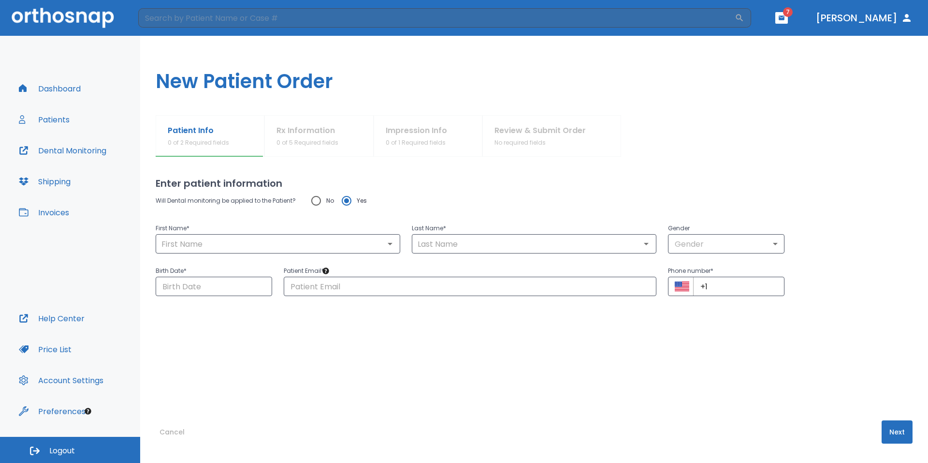
click at [356, 254] on div "Patient Email * ​" at bounding box center [464, 274] width 384 height 43
click at [356, 249] on input "text" at bounding box center [278, 244] width 239 height 14
type input "Ahmed"
type input "Kassem"
type input "[EMAIL_ADDRESS][DOMAIN_NAME]"
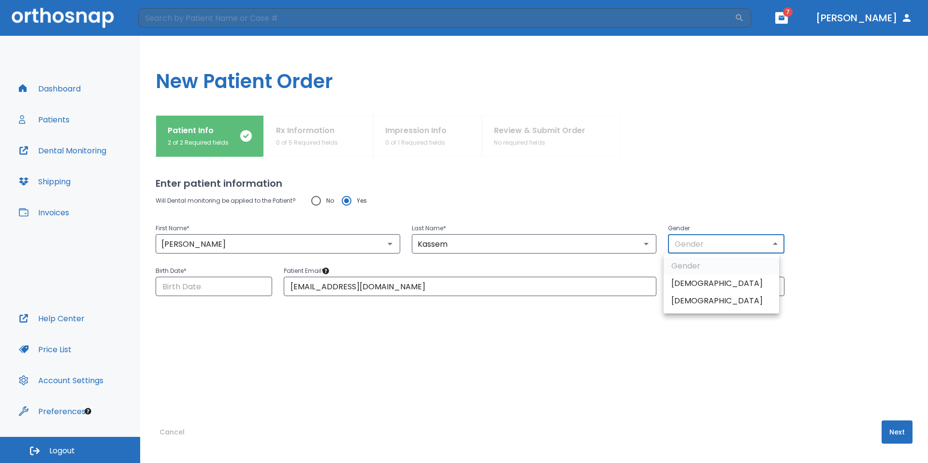
click at [732, 250] on body "​ 7 Dr. Yoon Dashboard Patients Dental Monitoring Shipping Invoices Help Center…" at bounding box center [464, 231] width 928 height 463
click at [700, 182] on div at bounding box center [464, 231] width 928 height 463
click at [264, 253] on div "Ahmed ​" at bounding box center [278, 243] width 245 height 19
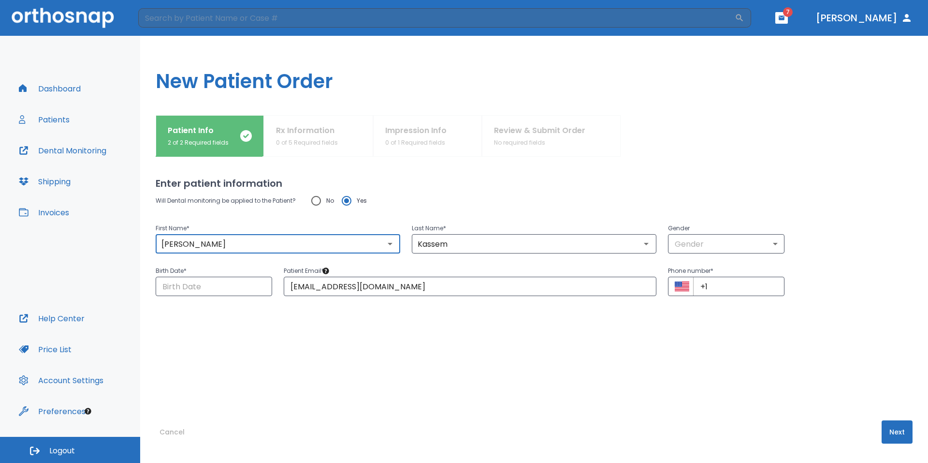
click at [264, 253] on div "Ahmed ​" at bounding box center [278, 243] width 245 height 19
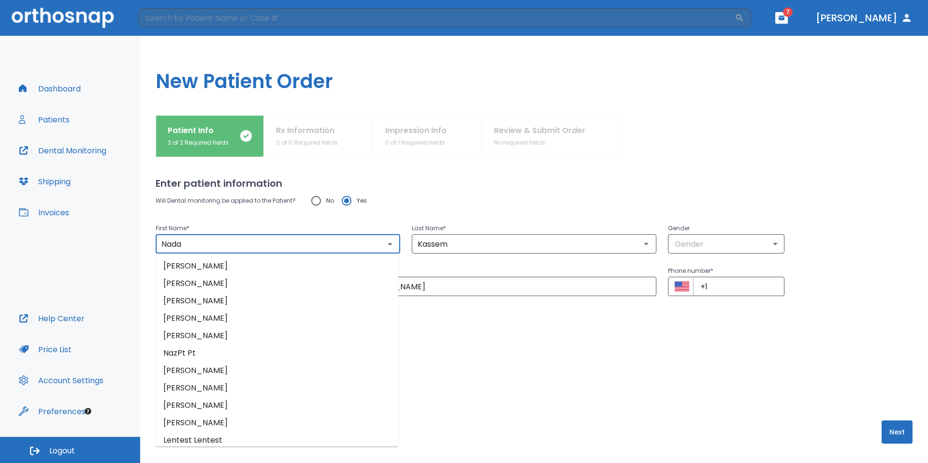
type input "Nada"
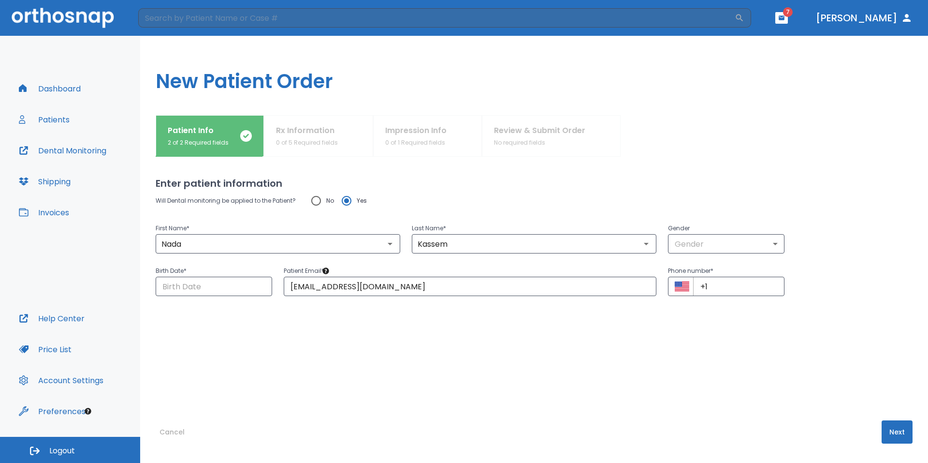
click at [404, 205] on div "Will Dental monitoring be applied to the Patient? No Yes" at bounding box center [534, 200] width 757 height 20
click at [696, 244] on body "​ 7 Dr. Yoon Dashboard Patients Dental Monitoring Shipping Invoices Help Center…" at bounding box center [464, 231] width 928 height 463
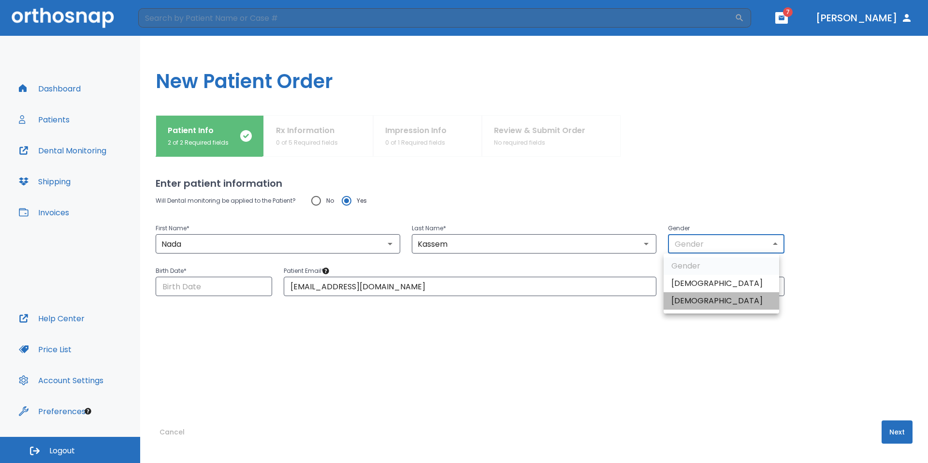
click at [699, 296] on li "[DEMOGRAPHIC_DATA]" at bounding box center [722, 300] width 116 height 17
type input "0"
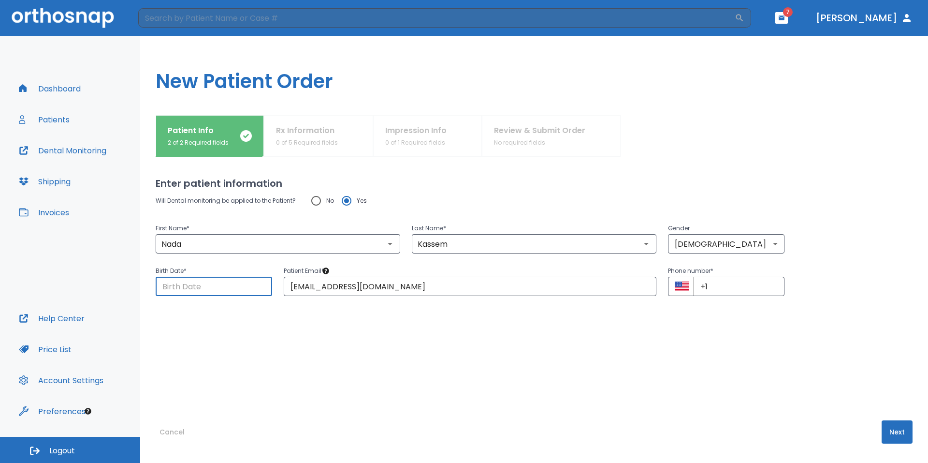
click at [208, 291] on input "Choose date" at bounding box center [214, 286] width 117 height 19
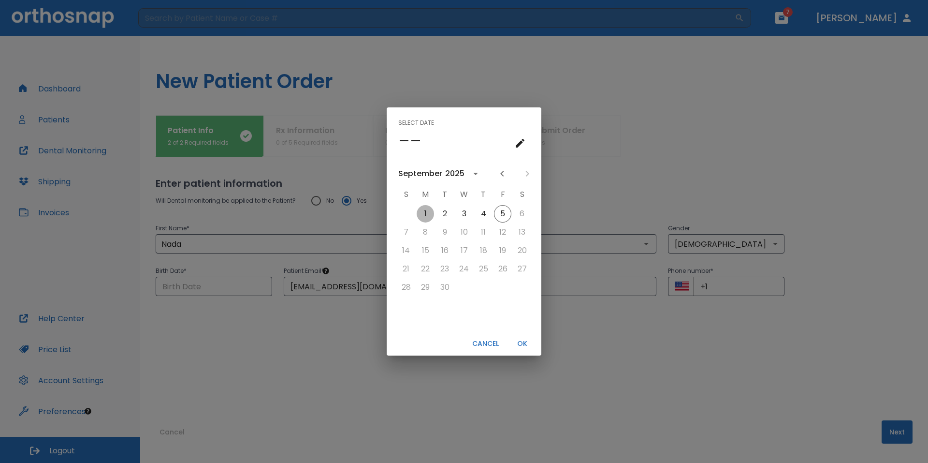
click at [432, 212] on button "1" at bounding box center [425, 213] width 17 height 17
type input "[DATE]"
click at [525, 345] on button "OK" at bounding box center [522, 344] width 31 height 16
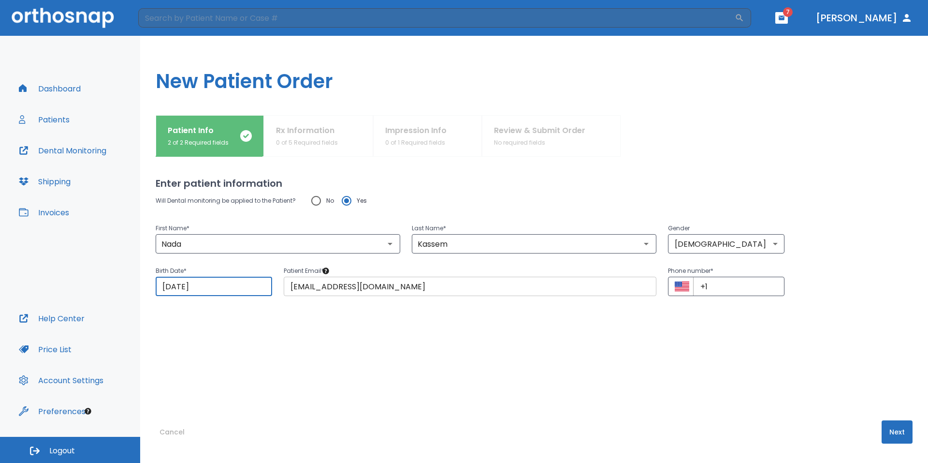
click at [441, 293] on input "[EMAIL_ADDRESS][DOMAIN_NAME]" at bounding box center [470, 286] width 373 height 19
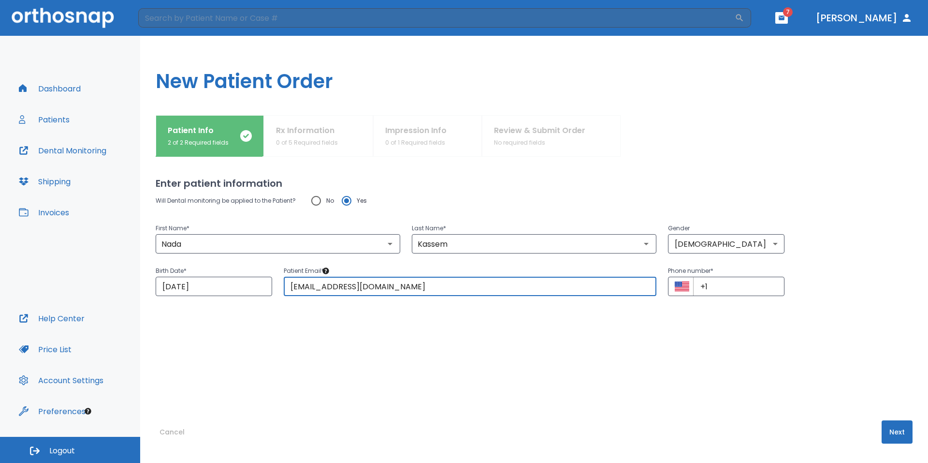
click at [441, 293] on input "[EMAIL_ADDRESS][DOMAIN_NAME]" at bounding box center [470, 286] width 373 height 19
type input "[EMAIL_ADDRESS][DOMAIN_NAME]"
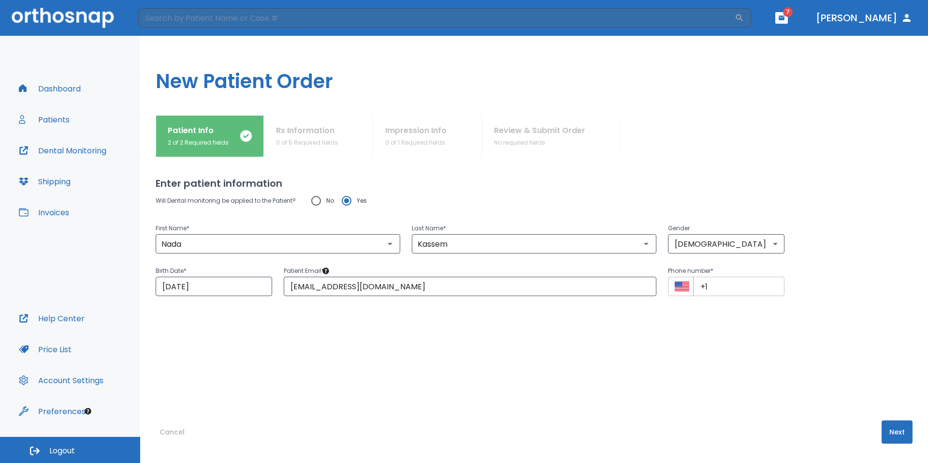
drag, startPoint x: 723, startPoint y: 276, endPoint x: 722, endPoint y: 285, distance: 9.2
click at [722, 285] on div "Phone number * ​ +1 ​" at bounding box center [726, 280] width 117 height 31
click at [722, 285] on input "+1" at bounding box center [738, 286] width 91 height 19
type input "[PHONE_NUMBER]"
click at [883, 436] on button "Next" at bounding box center [897, 431] width 31 height 23
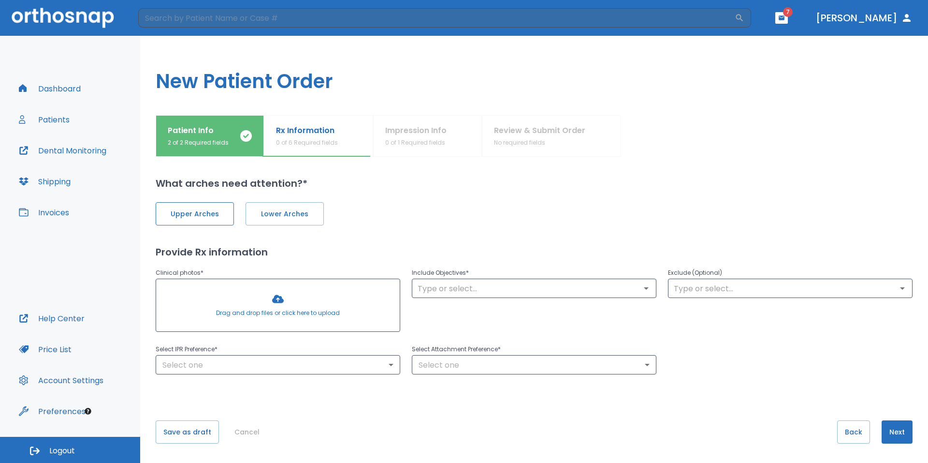
click at [226, 214] on button "Upper Arches" at bounding box center [195, 213] width 78 height 23
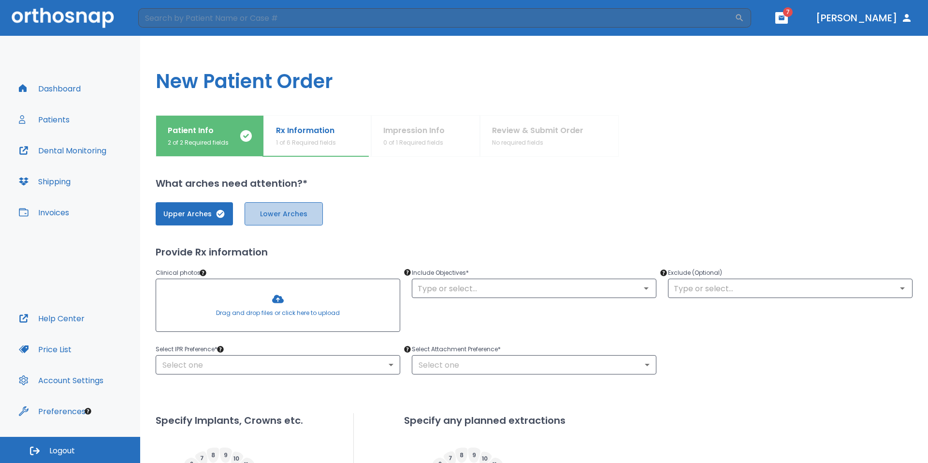
click at [316, 214] on button "Lower Arches" at bounding box center [284, 213] width 78 height 23
click at [321, 297] on div at bounding box center [278, 305] width 244 height 52
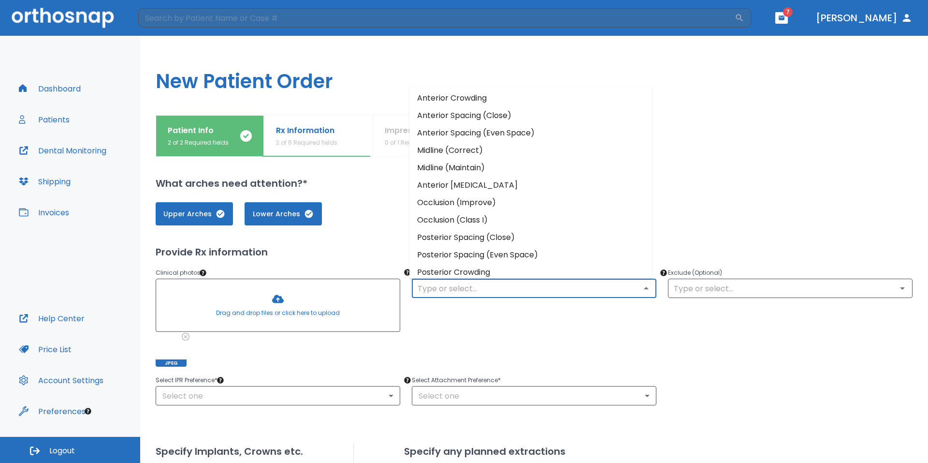
click at [497, 288] on input "text" at bounding box center [534, 288] width 239 height 14
click at [479, 121] on li "Anterior Spacing (Close)" at bounding box center [531, 115] width 243 height 17
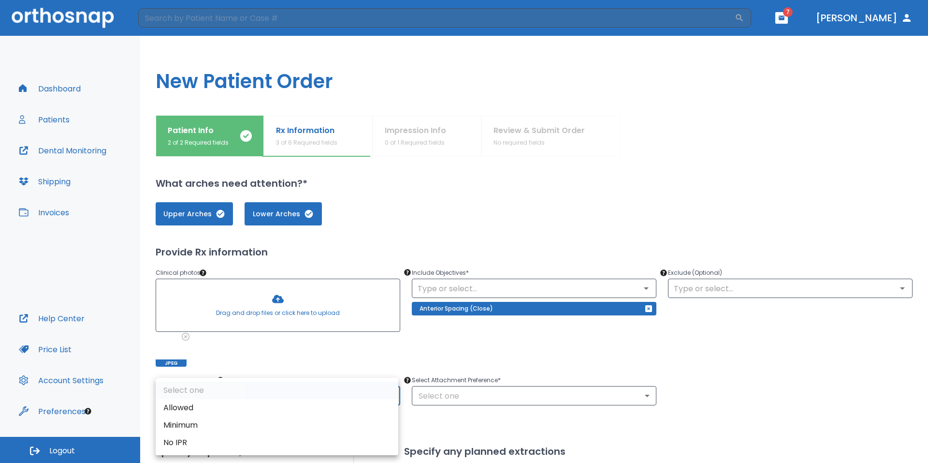
click at [216, 399] on body "​ 7 Dr. Yoon Dashboard Patients Dental Monitoring Shipping Invoices Help Center…" at bounding box center [464, 231] width 928 height 463
click at [220, 403] on li "Allowed" at bounding box center [277, 407] width 243 height 17
type input "1"
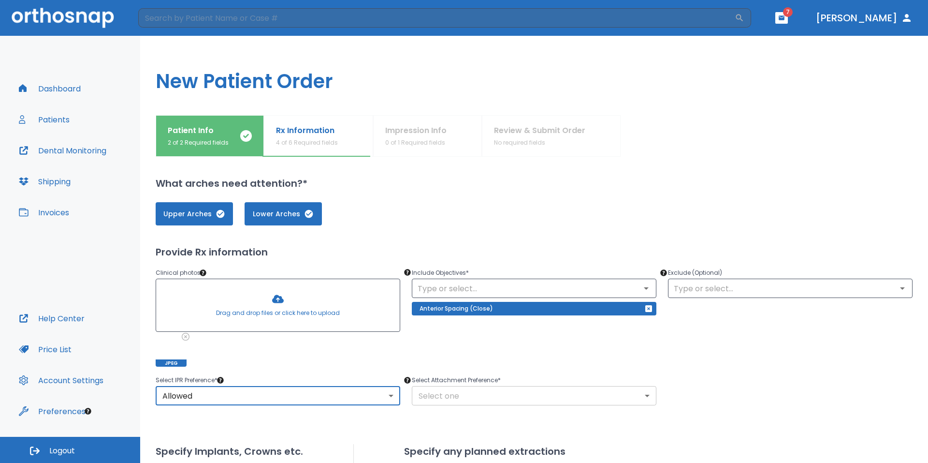
click at [442, 390] on body "​ 7 Dr. Yoon Dashboard Patients Dental Monitoring Shipping Invoices Help Center…" at bounding box center [464, 231] width 928 height 463
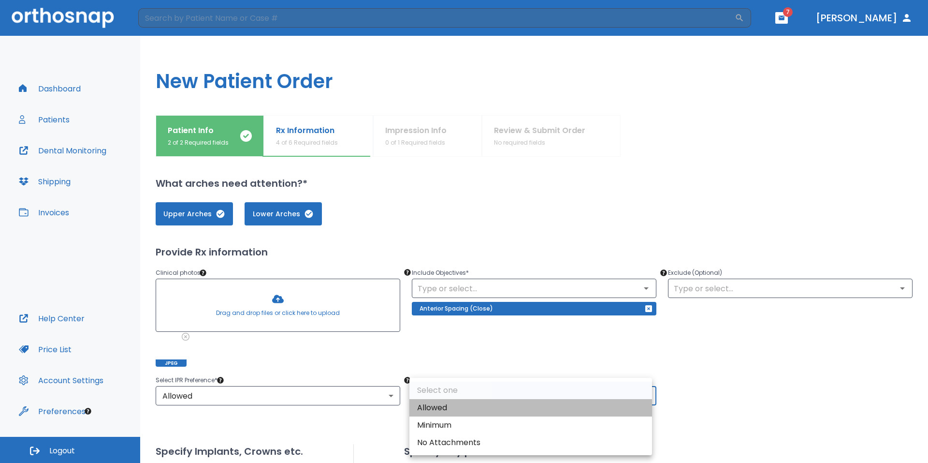
click at [443, 406] on li "Allowed" at bounding box center [531, 407] width 243 height 17
type input "1"
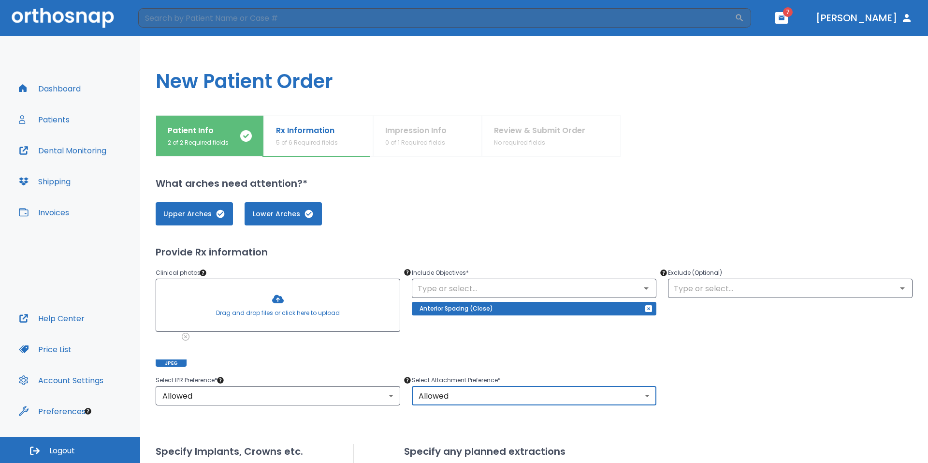
scroll to position [264, 0]
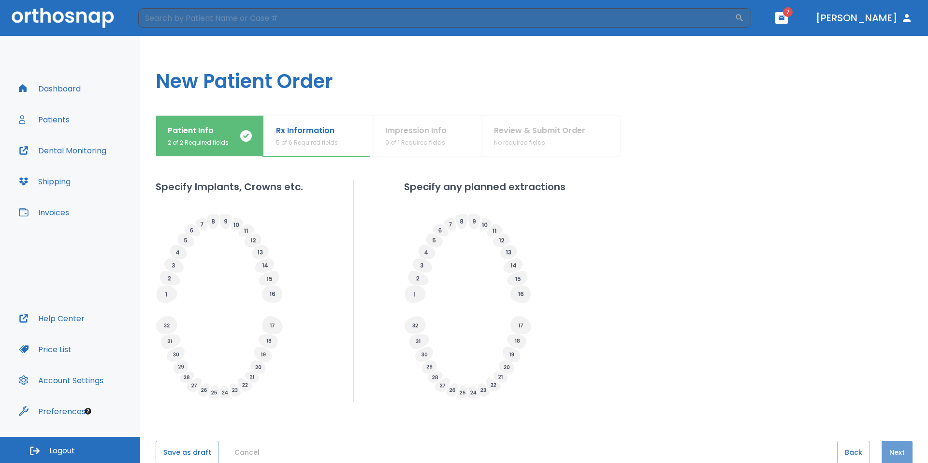
click at [887, 450] on button "Next" at bounding box center [897, 451] width 31 height 23
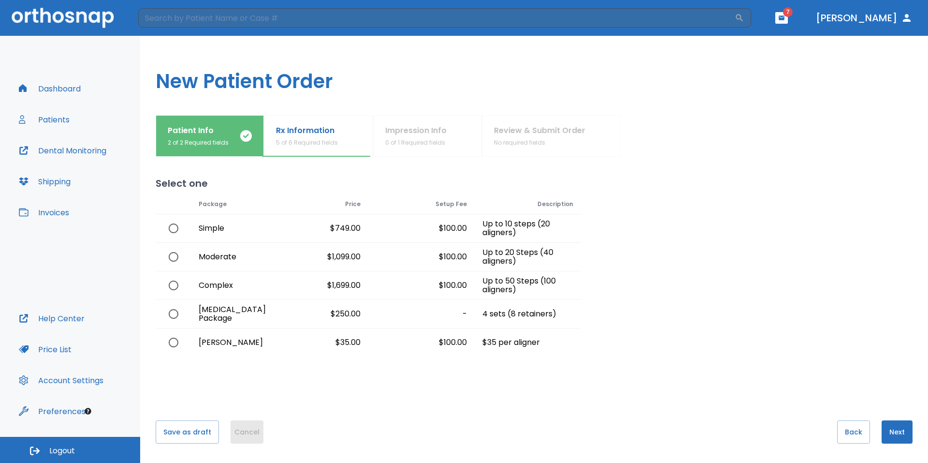
click at [250, 426] on button "Cancel" at bounding box center [247, 431] width 33 height 23
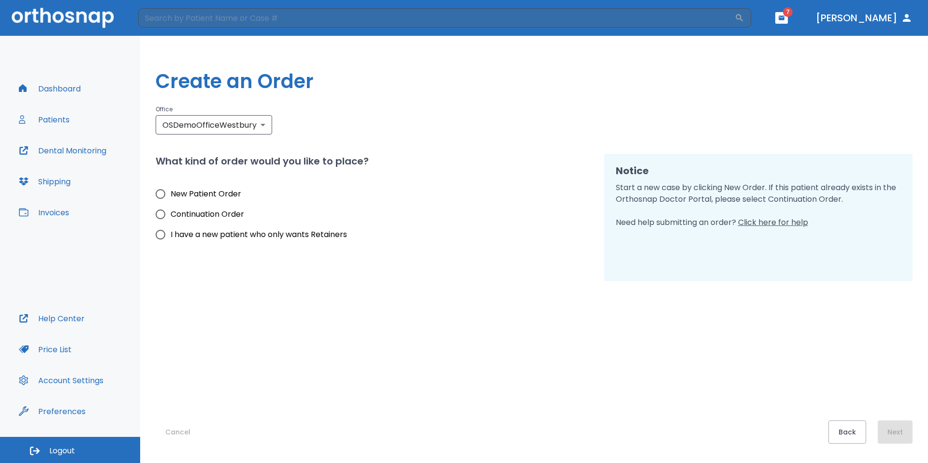
click at [250, 426] on div "Cancel Back Next" at bounding box center [534, 362] width 757 height 162
click at [177, 433] on button "Cancel" at bounding box center [178, 431] width 44 height 23
